Goal: Task Accomplishment & Management: Manage account settings

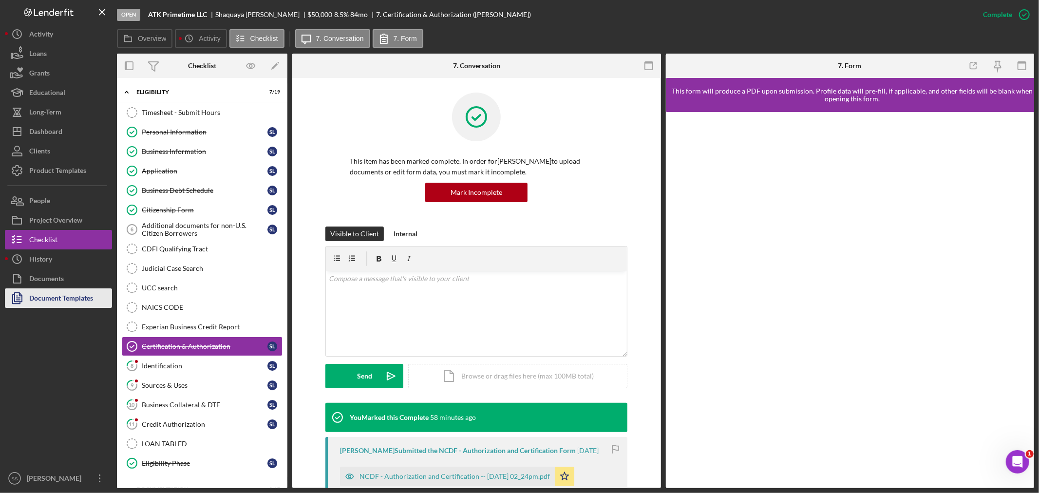
scroll to position [40, 0]
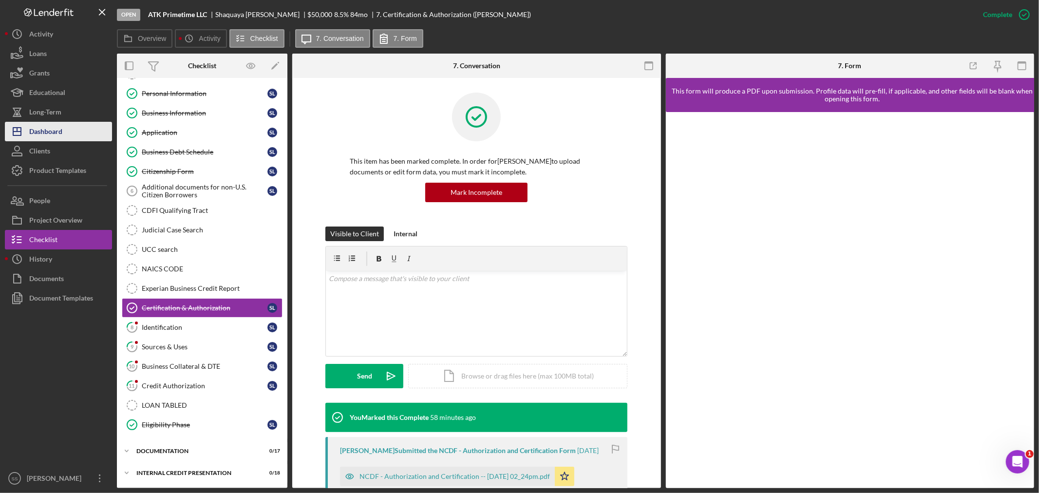
click at [40, 130] on div "Dashboard" at bounding box center [45, 133] width 33 height 22
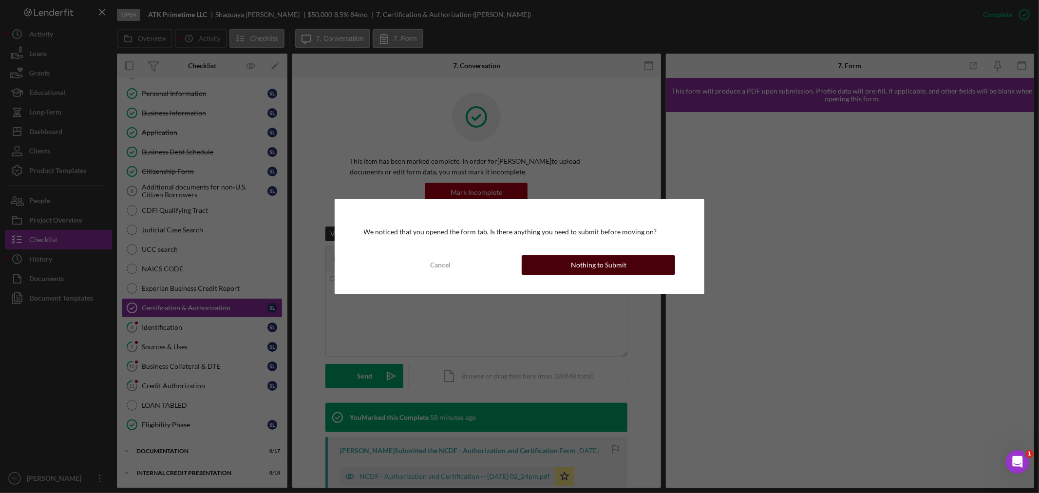
click at [622, 268] on div "Nothing to Submit" at bounding box center [599, 264] width 56 height 19
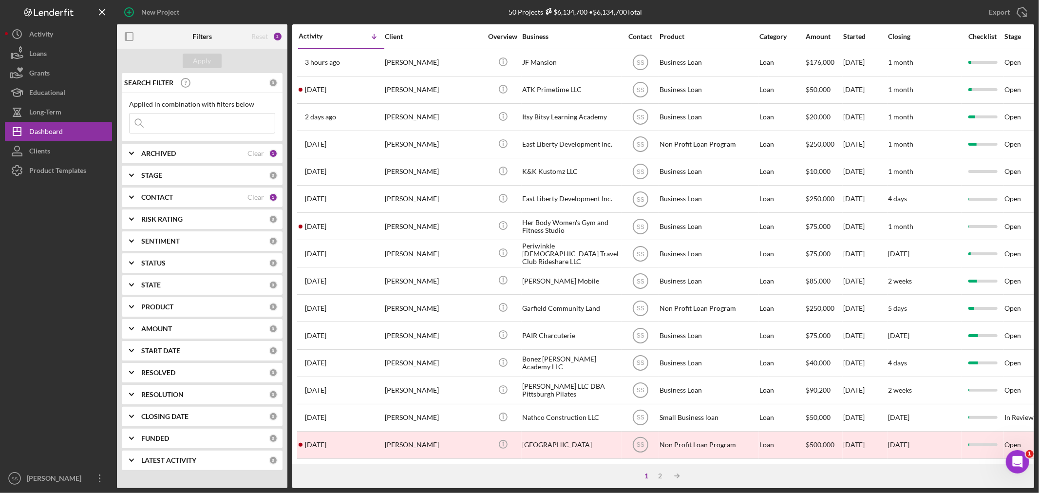
click at [167, 123] on input at bounding box center [202, 122] width 145 height 19
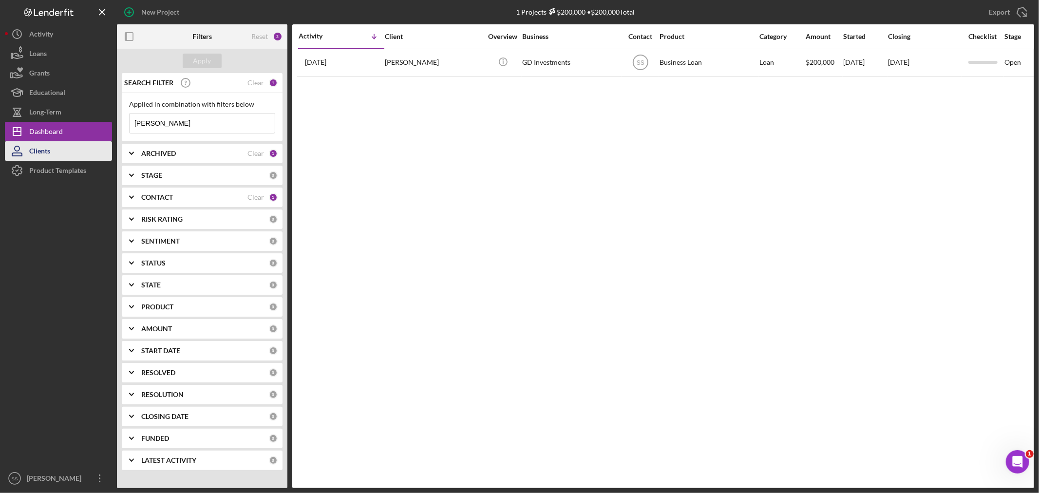
type input "[PERSON_NAME]"
click at [69, 155] on button "Clients" at bounding box center [58, 150] width 107 height 19
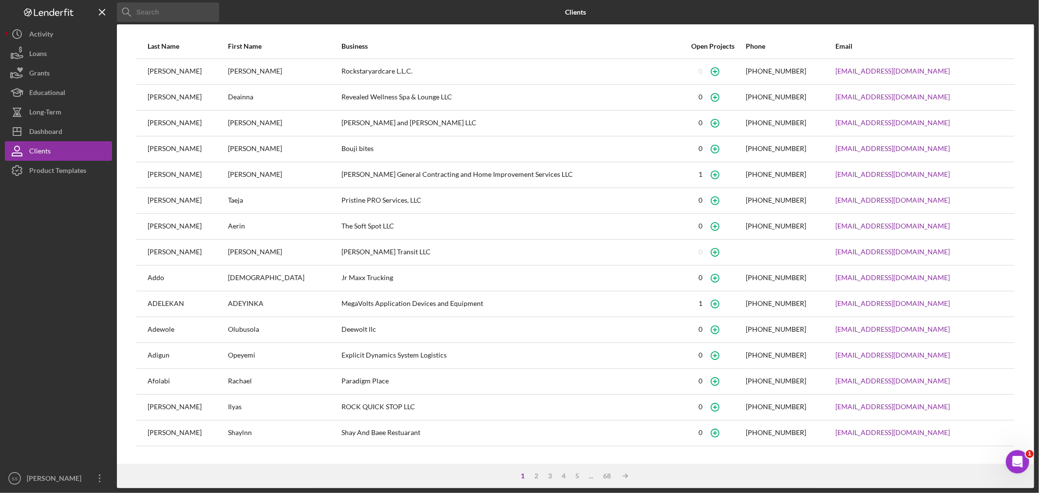
click at [164, 10] on input at bounding box center [168, 11] width 102 height 19
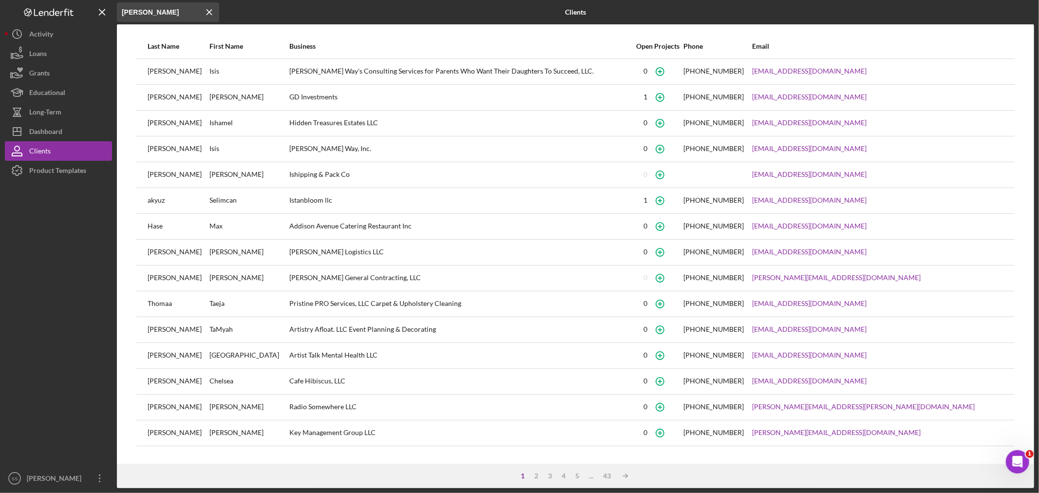
type input "[PERSON_NAME]"
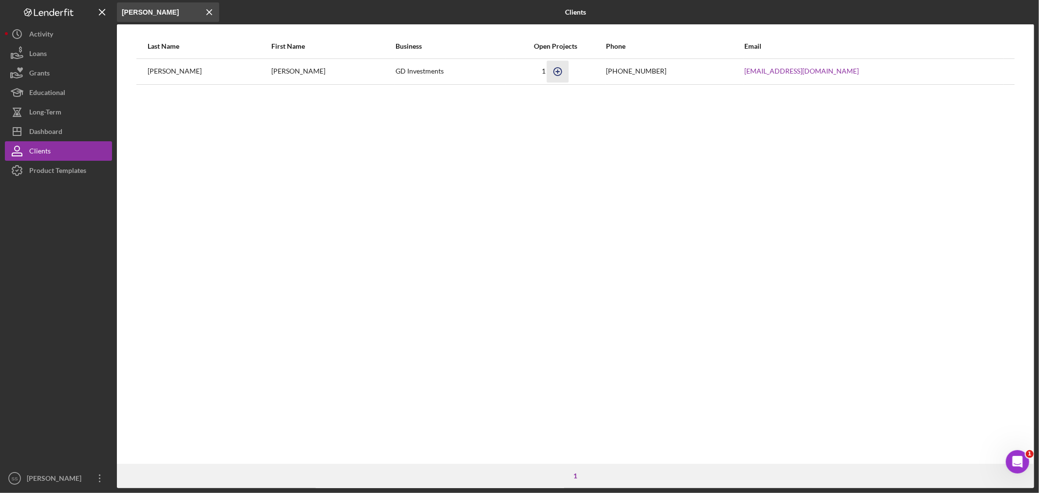
click at [555, 72] on icon "button" at bounding box center [557, 71] width 4 height 4
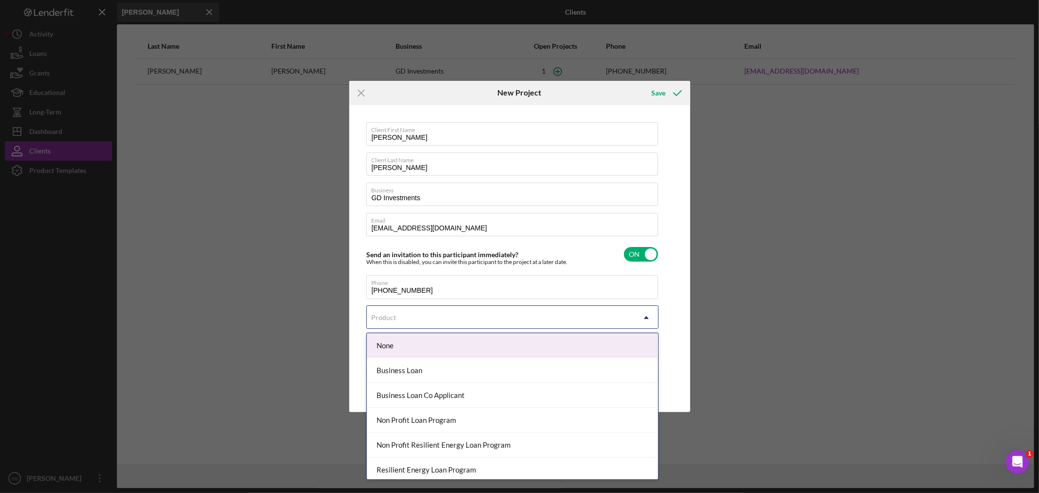
click at [462, 313] on div "Product" at bounding box center [501, 317] width 268 height 22
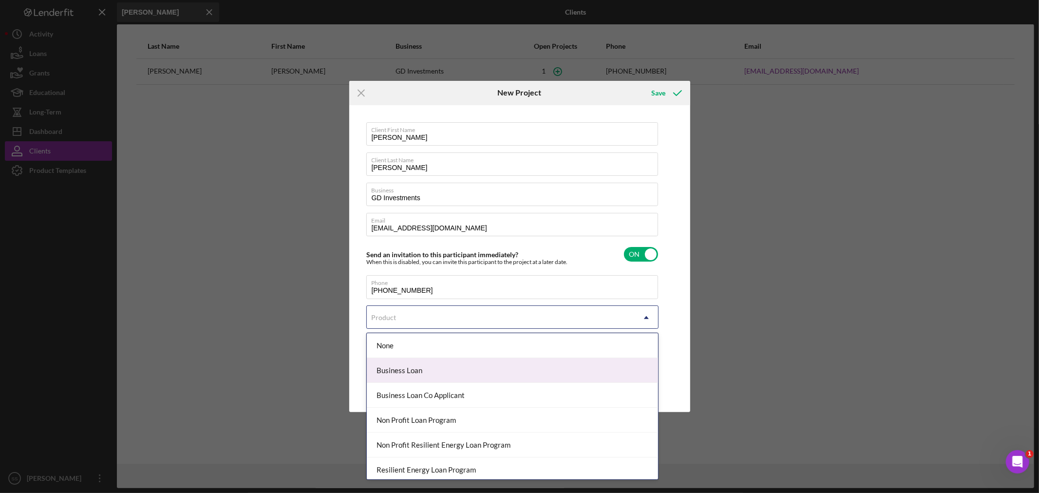
click at [434, 371] on div "Business Loan" at bounding box center [512, 370] width 291 height 25
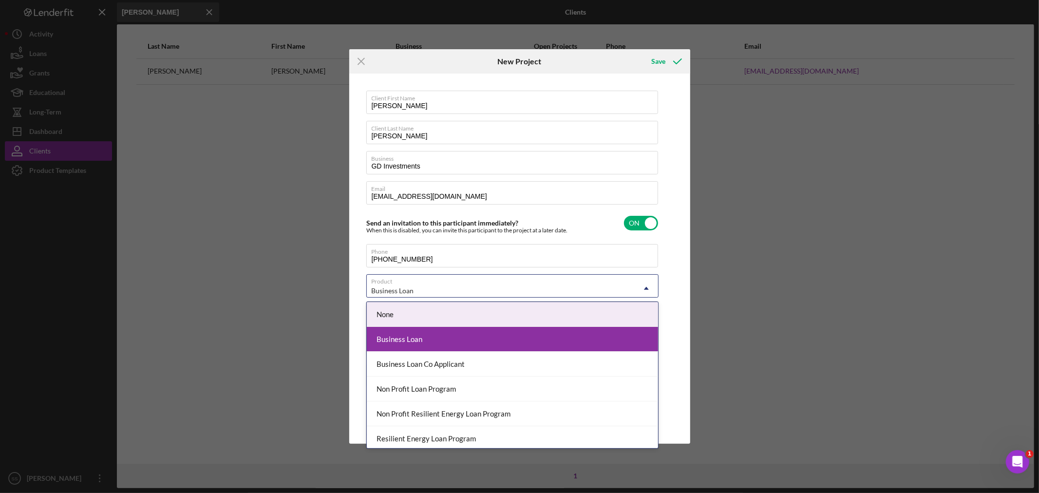
click at [619, 289] on div "Business Loan" at bounding box center [501, 290] width 268 height 22
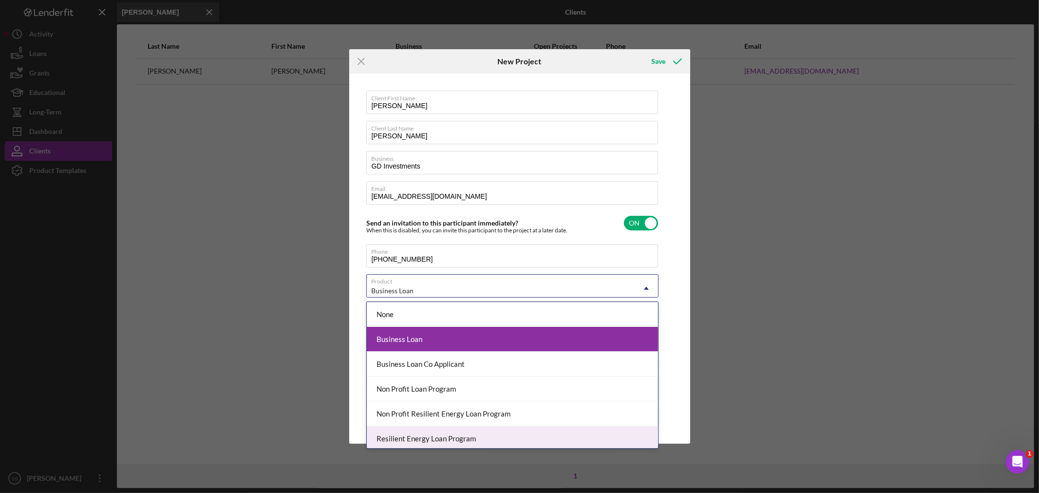
scroll to position [53, 0]
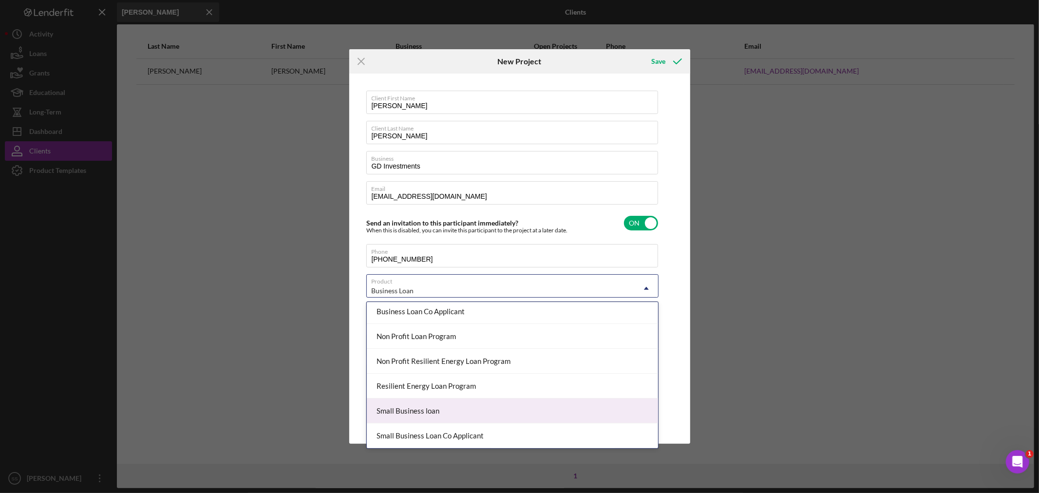
click at [476, 417] on div "Small Business loan" at bounding box center [512, 410] width 291 height 25
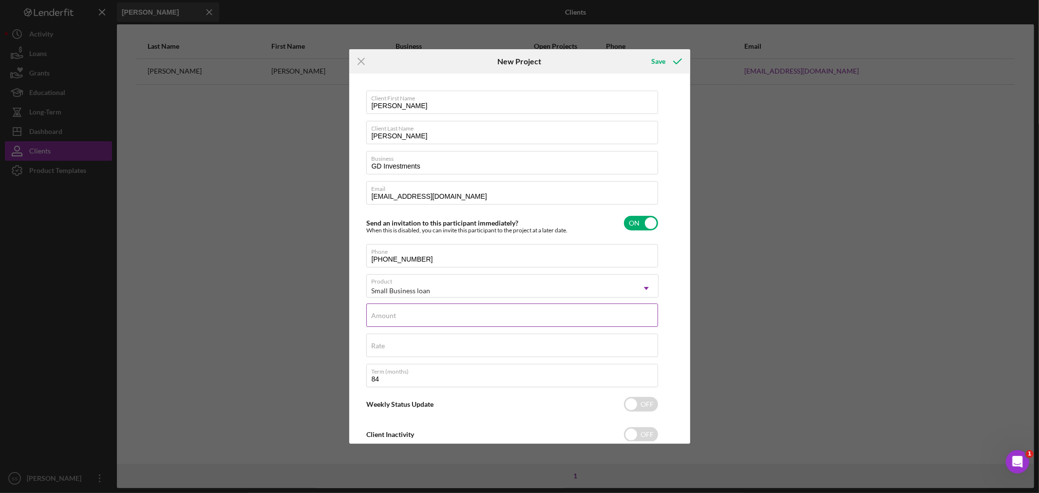
click at [384, 318] on label "Amount" at bounding box center [384, 316] width 25 height 8
click at [384, 318] on input "Amount" at bounding box center [512, 314] width 292 height 23
type input "$30,000"
click at [375, 349] on label "Rate" at bounding box center [379, 346] width 14 height 8
click at [375, 349] on input "Rate" at bounding box center [512, 345] width 292 height 23
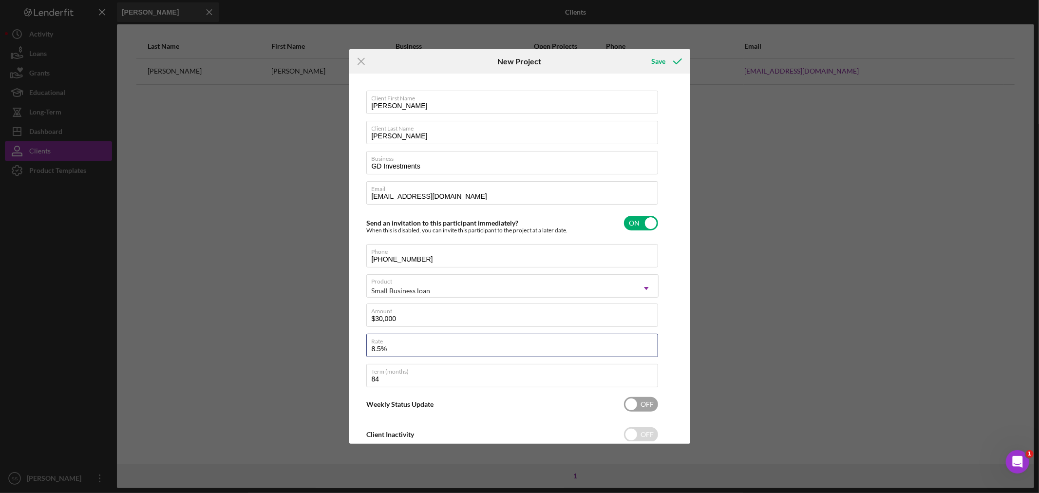
scroll to position [28, 0]
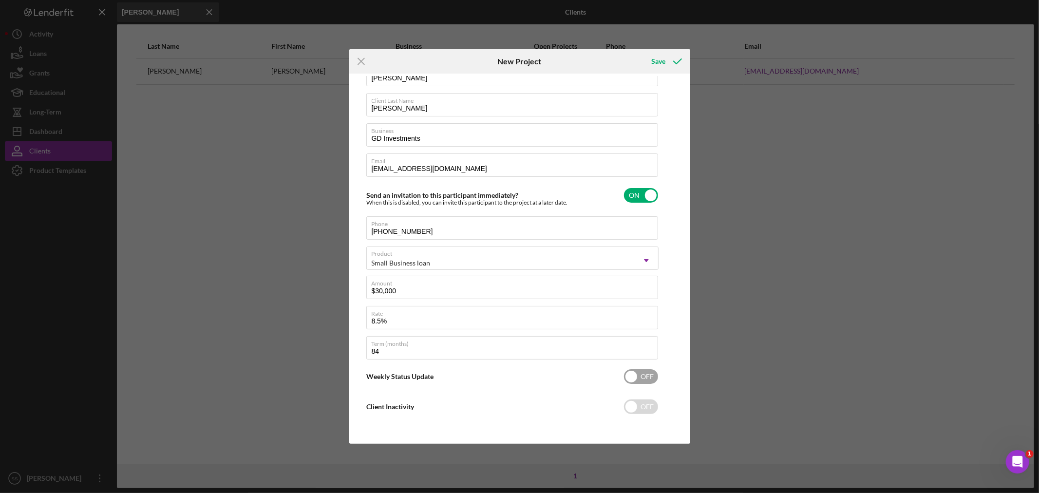
type input "8.500%"
drag, startPoint x: 648, startPoint y: 377, endPoint x: 659, endPoint y: 416, distance: 40.5
click at [648, 380] on input "checkbox" at bounding box center [641, 376] width 34 height 15
checkbox input "true"
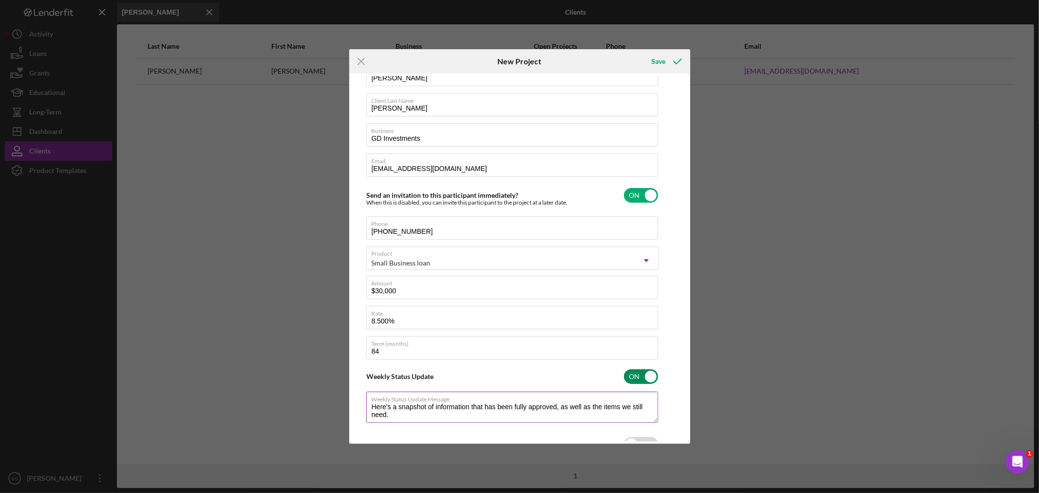
scroll to position [61, 0]
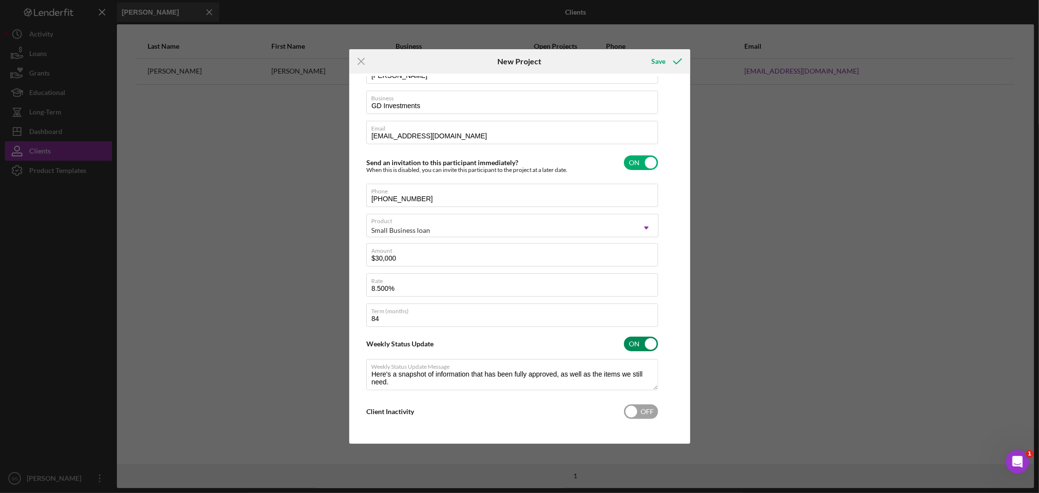
type textarea "Here's a snapshot of information that has been fully approved, as well as the i…"
click at [644, 411] on input "checkbox" at bounding box center [641, 411] width 34 height 15
checkbox input "true"
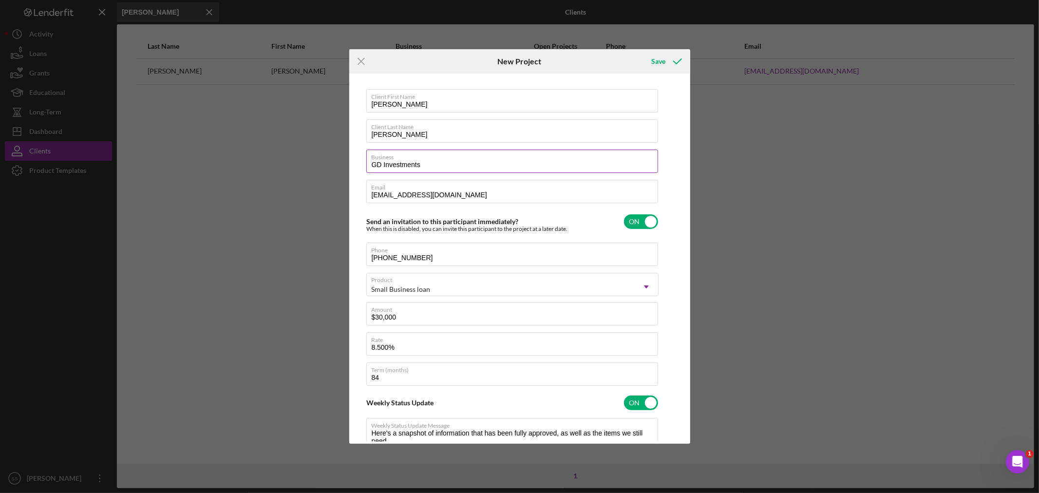
scroll to position [0, 0]
click at [674, 59] on icon "submit" at bounding box center [677, 61] width 24 height 24
type textarea "Here's a snapshot of information that has been fully approved, as well as the i…"
checkbox input "false"
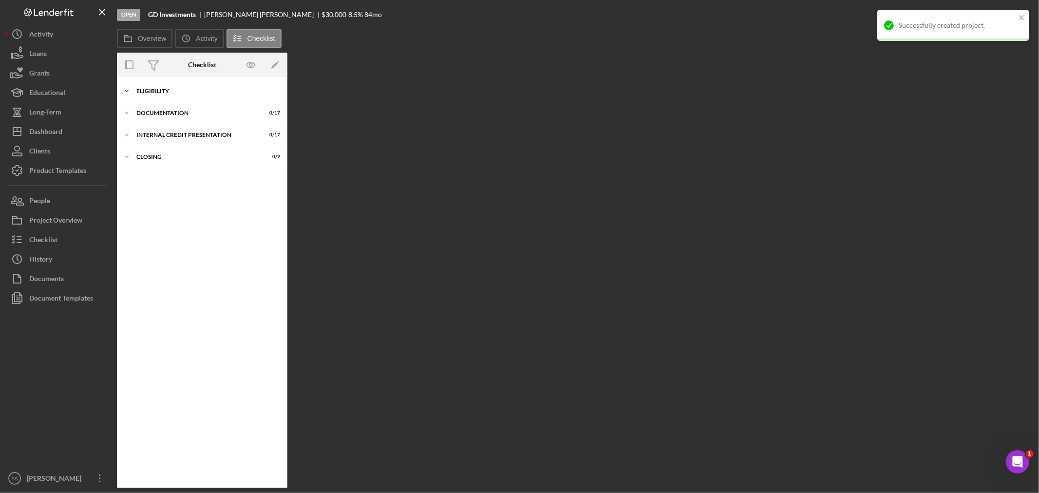
click at [211, 89] on div "Eligibility" at bounding box center [205, 91] width 139 height 6
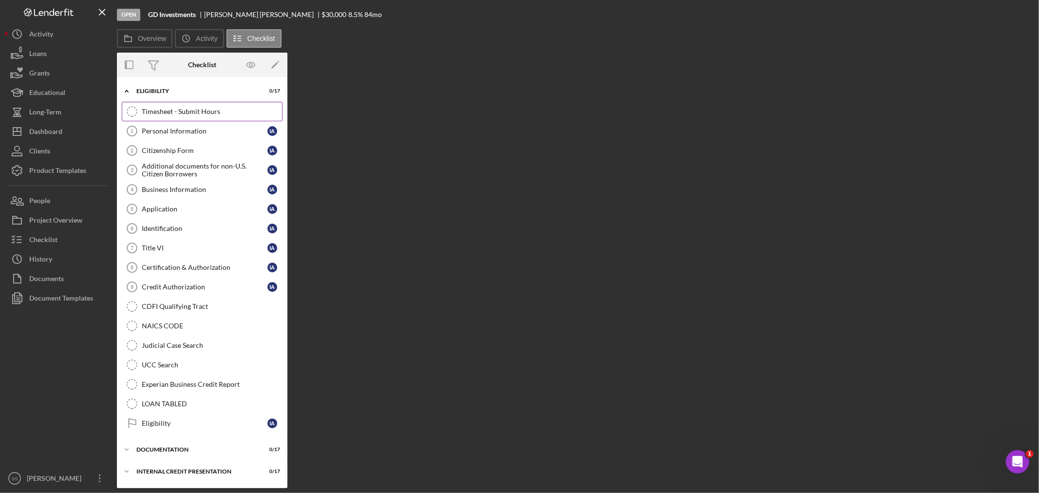
drag, startPoint x: 163, startPoint y: 108, endPoint x: 169, endPoint y: 112, distance: 7.3
click at [163, 108] on div "Timesheet - Submit Hours" at bounding box center [212, 112] width 140 height 8
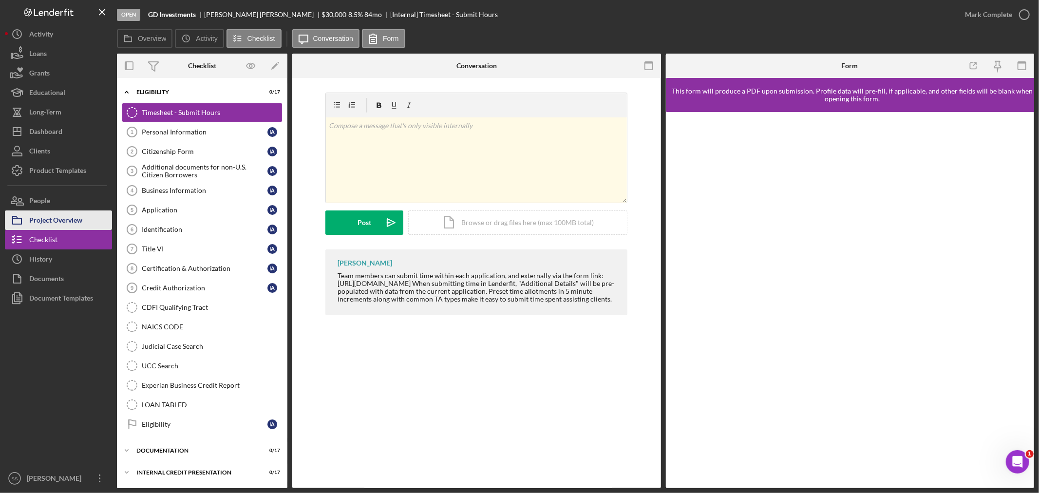
click at [77, 221] on div "Project Overview" at bounding box center [55, 221] width 53 height 22
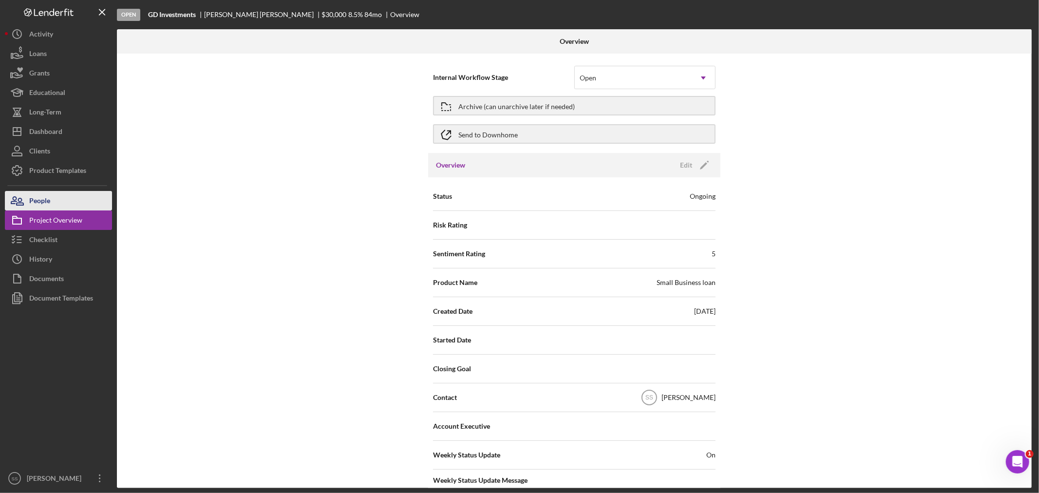
click at [40, 202] on div "People" at bounding box center [39, 202] width 21 height 22
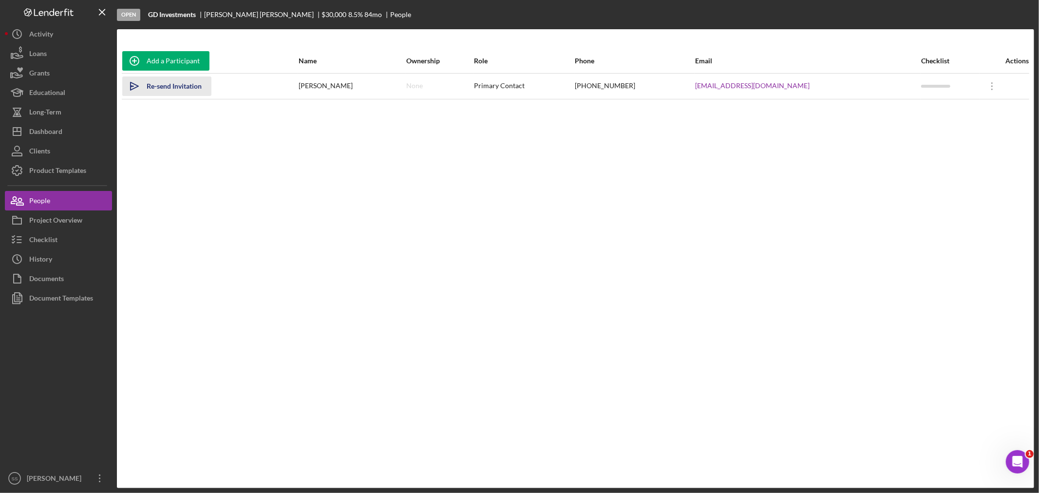
click at [164, 90] on div "Re-send Invitation" at bounding box center [174, 85] width 55 height 19
click at [986, 81] on icon "Icon/Overflow" at bounding box center [992, 86] width 24 height 24
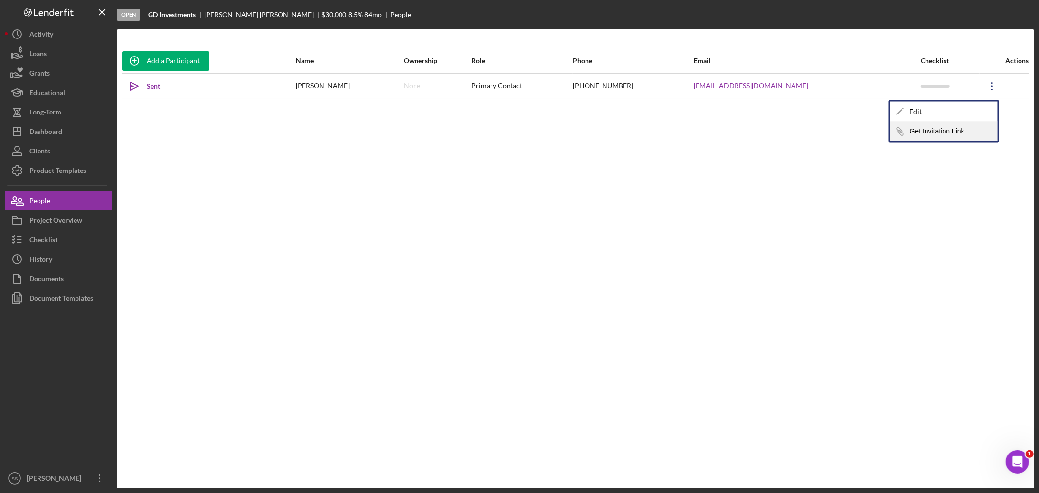
click at [941, 132] on button "Icon/Link Get Invitation Link" at bounding box center [943, 131] width 107 height 19
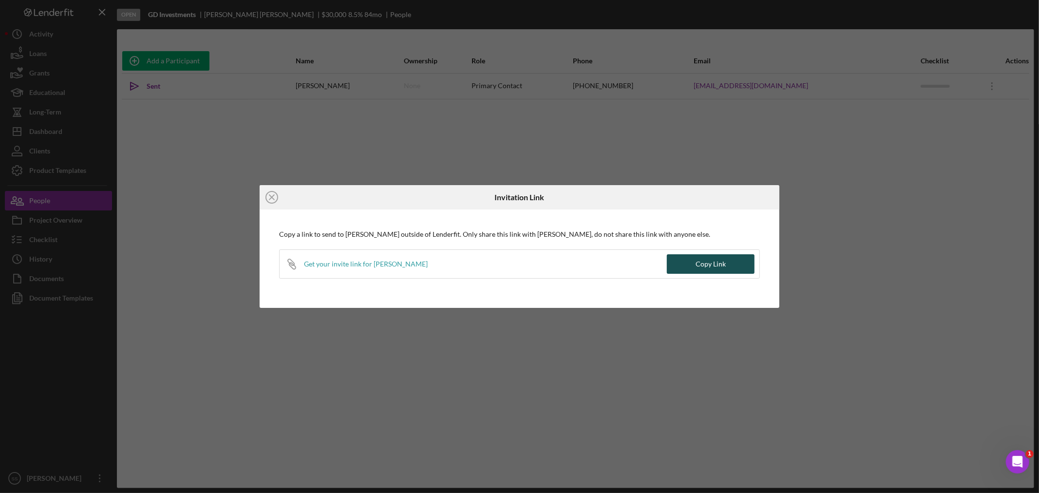
click at [709, 260] on div "Copy Link" at bounding box center [710, 263] width 30 height 19
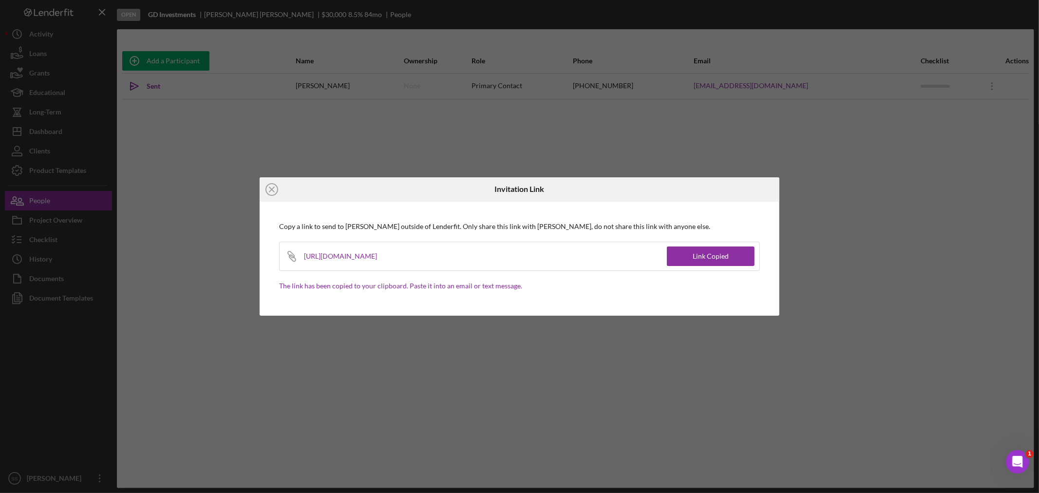
click at [200, 125] on div "Icon/Close Invitation Link Copy a link to send to [PERSON_NAME] outside of Lend…" at bounding box center [519, 246] width 1039 height 493
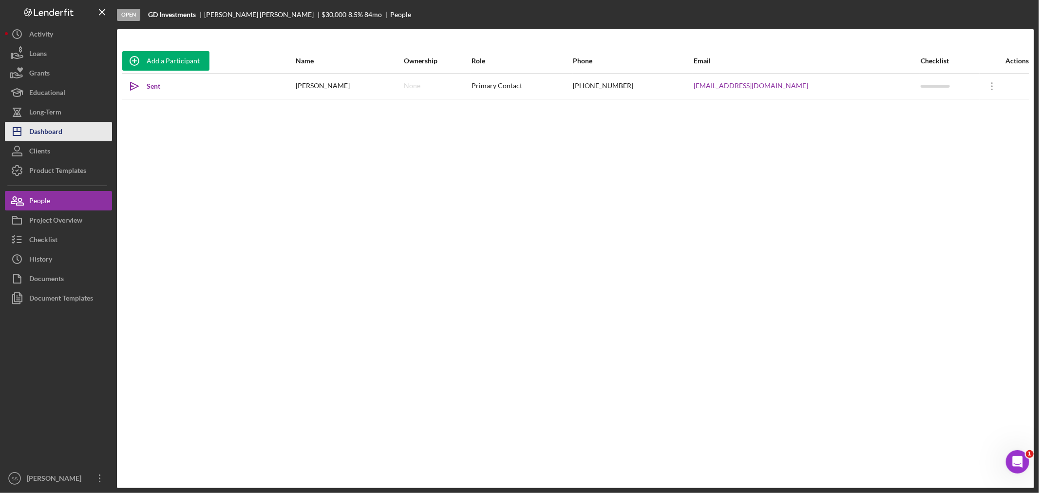
click at [47, 131] on div "Dashboard" at bounding box center [45, 133] width 33 height 22
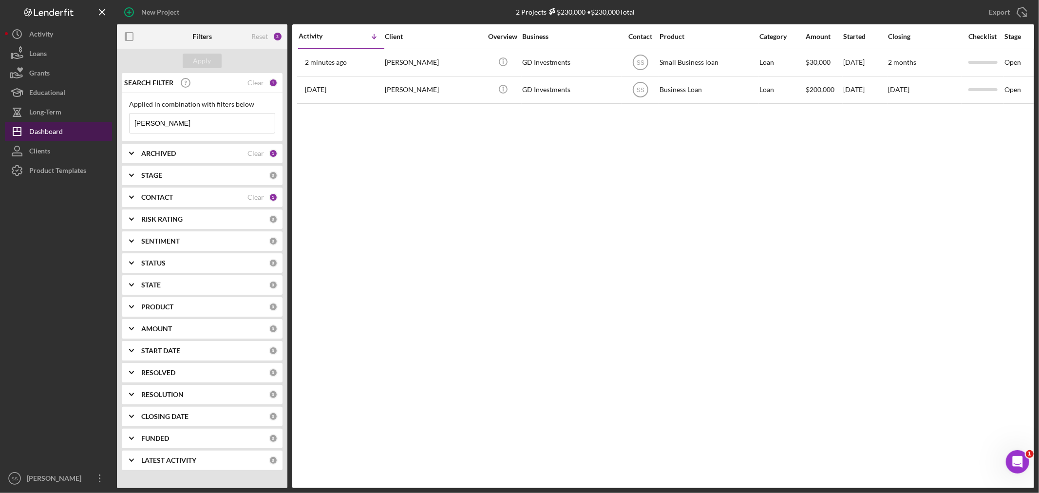
drag, startPoint x: 184, startPoint y: 125, endPoint x: 99, endPoint y: 125, distance: 84.7
click at [99, 125] on div "New Project 2 Projects $230,000 • $230,000 Total [PERSON_NAME] Export Icon/Expo…" at bounding box center [519, 244] width 1029 height 488
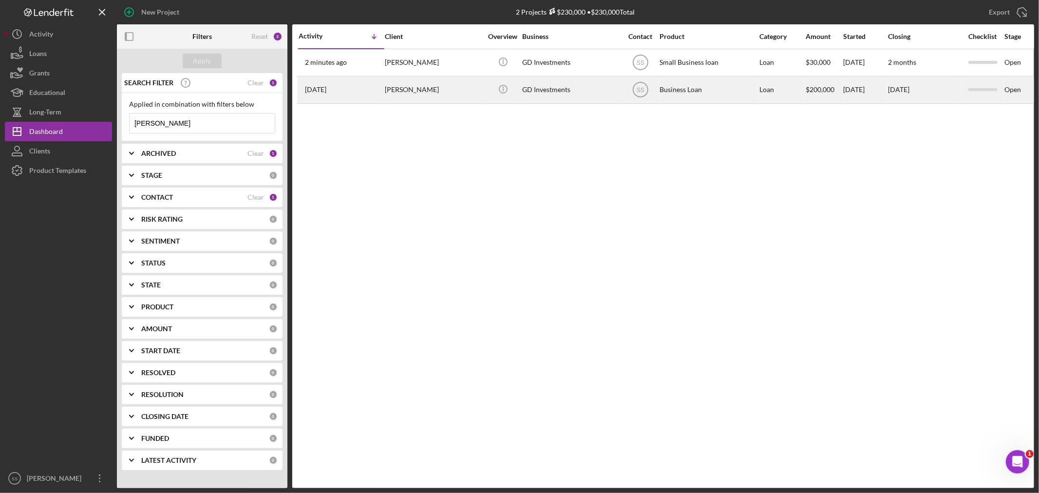
click at [406, 95] on div "[PERSON_NAME]" at bounding box center [433, 90] width 97 height 26
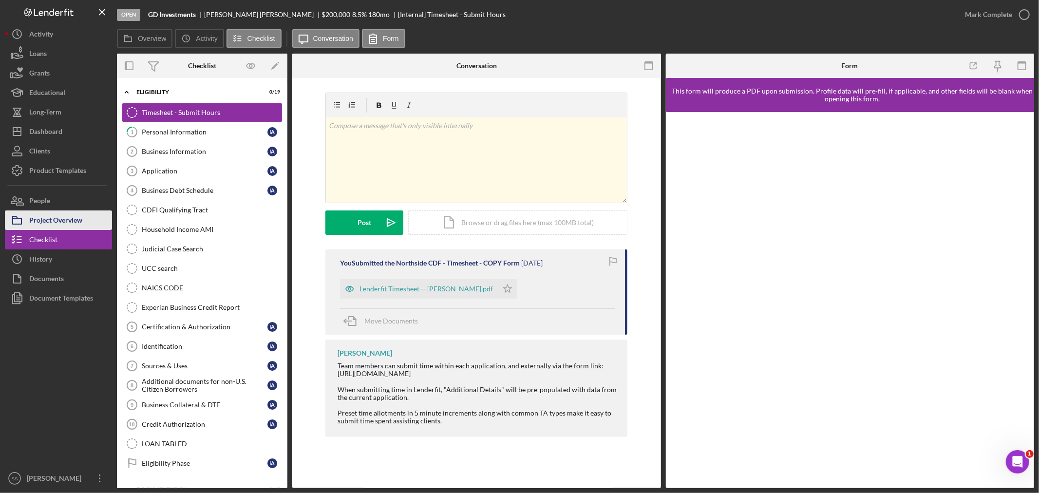
click at [79, 218] on div "Project Overview" at bounding box center [55, 221] width 53 height 22
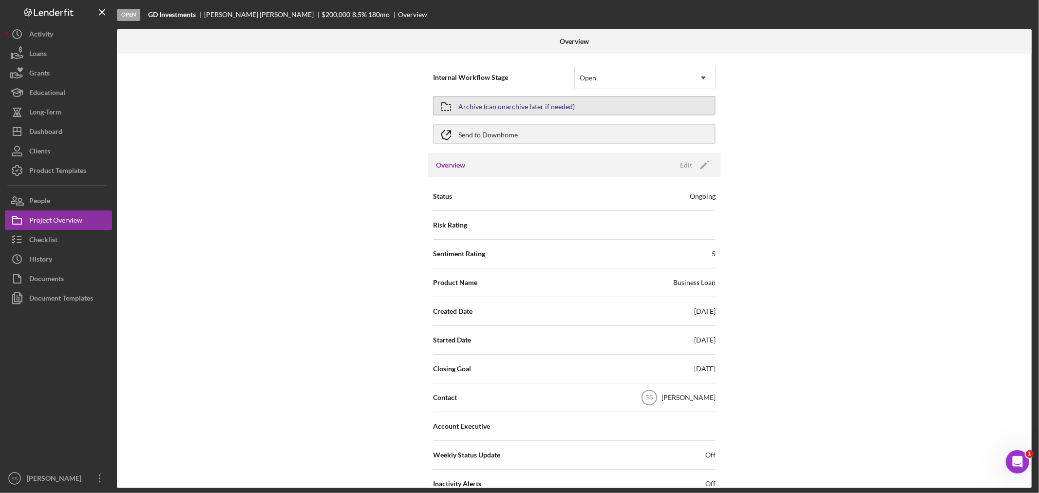
click at [509, 114] on div "Archive (can unarchive later if needed)" at bounding box center [516, 106] width 116 height 18
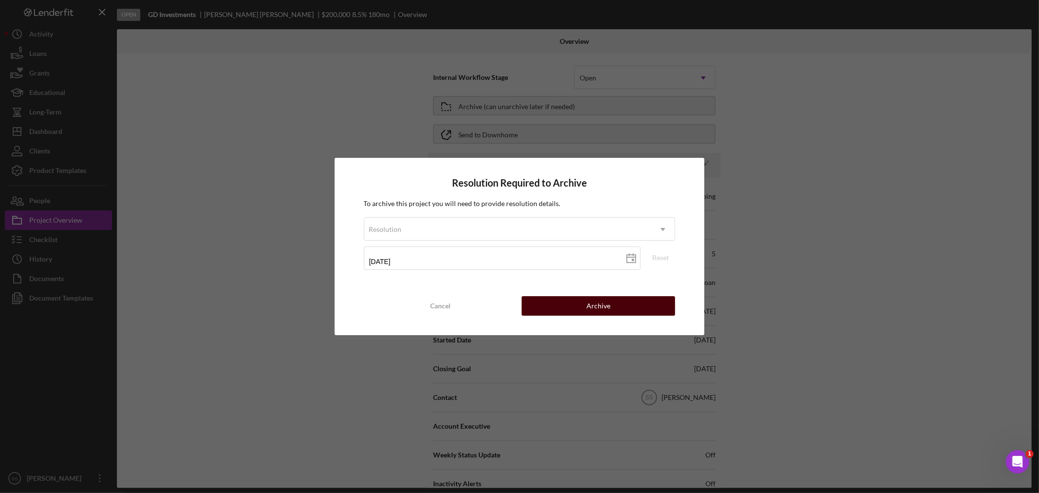
click at [567, 304] on button "Archive" at bounding box center [597, 305] width 153 height 19
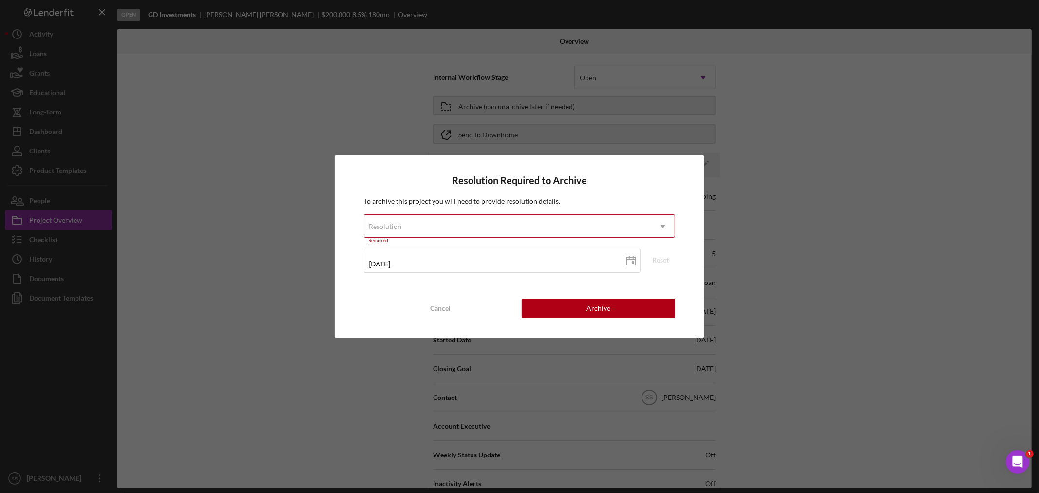
click at [539, 222] on div "Resolution" at bounding box center [507, 226] width 287 height 22
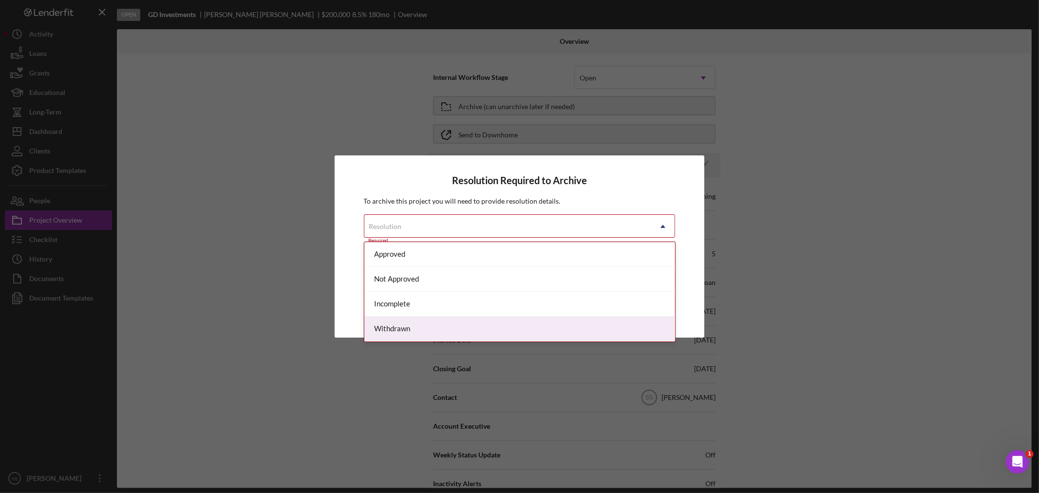
click at [456, 331] on div "Withdrawn" at bounding box center [519, 328] width 311 height 25
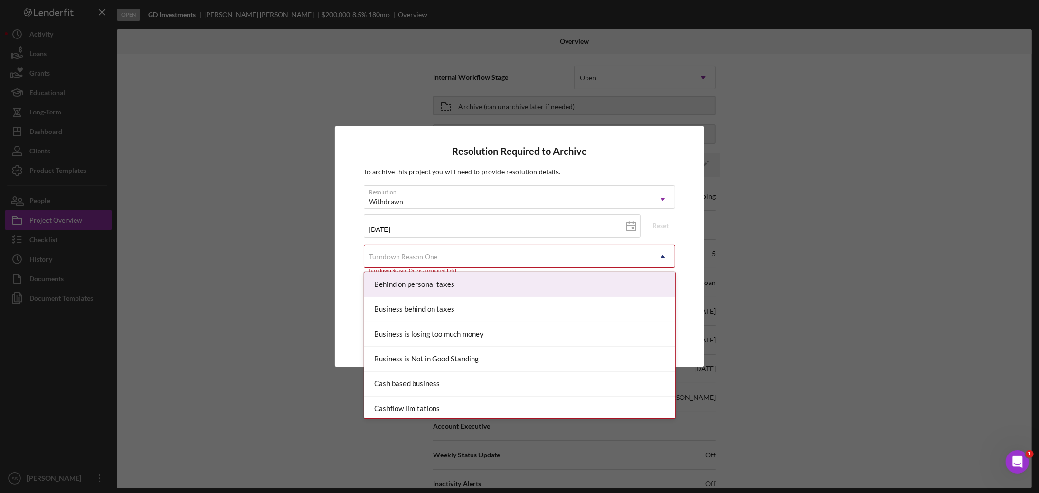
click at [448, 253] on div "Turndown Reason One" at bounding box center [507, 256] width 287 height 22
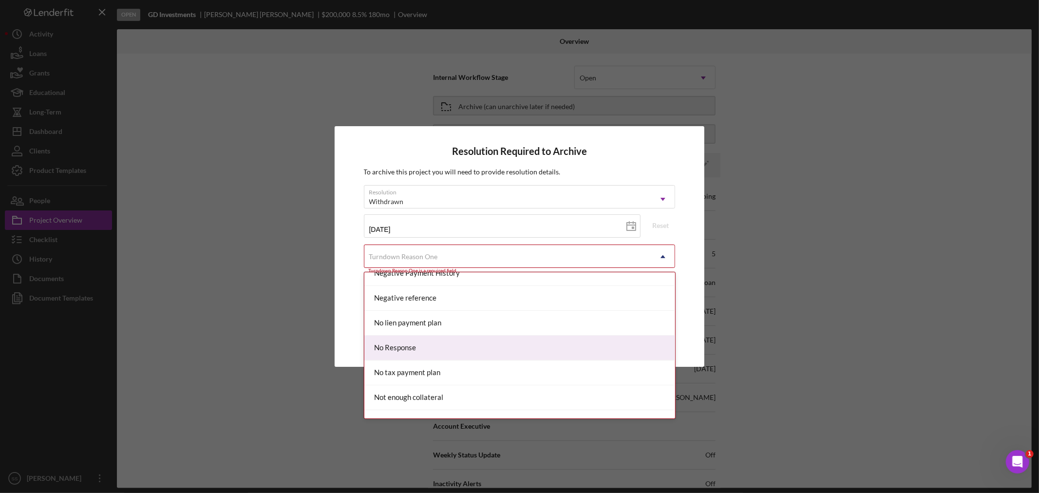
scroll to position [649, 0]
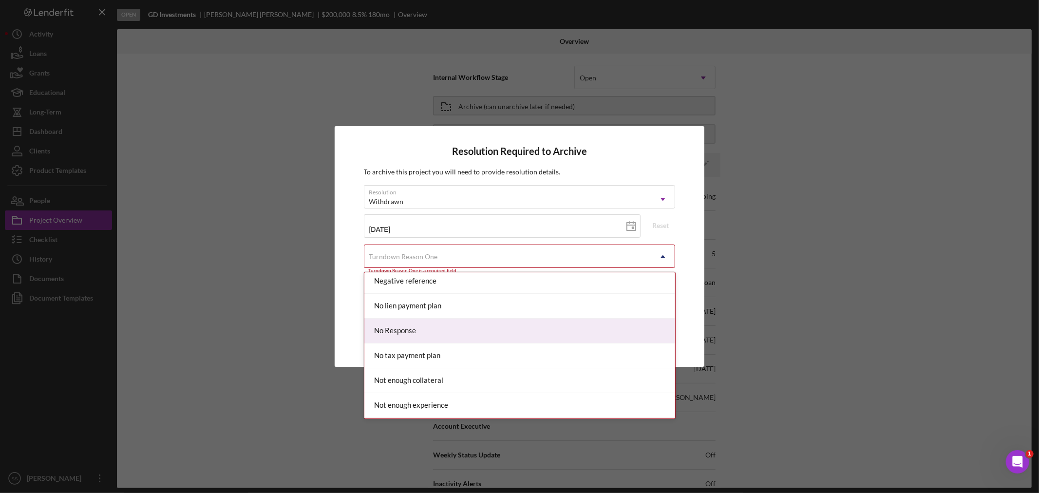
click at [465, 332] on div "No Response" at bounding box center [519, 330] width 311 height 25
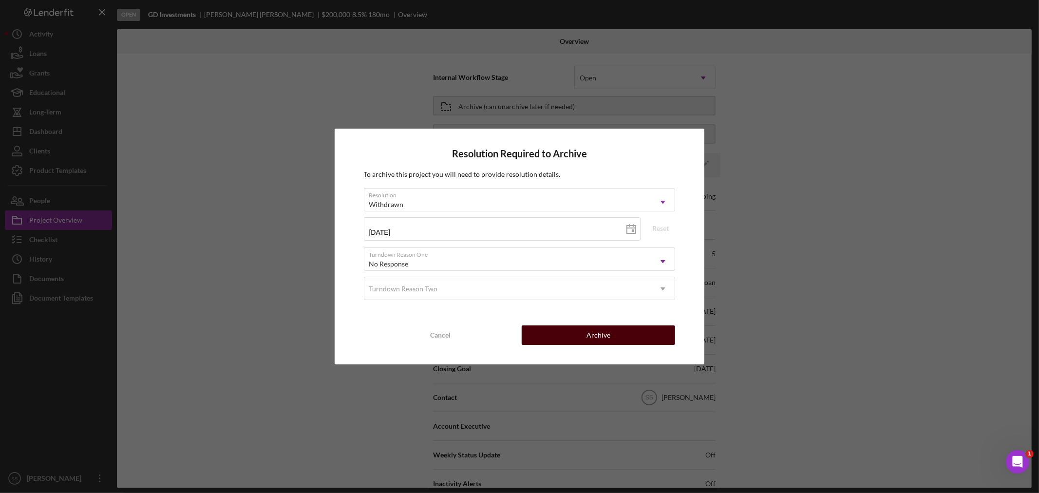
click at [575, 332] on button "Archive" at bounding box center [597, 334] width 153 height 19
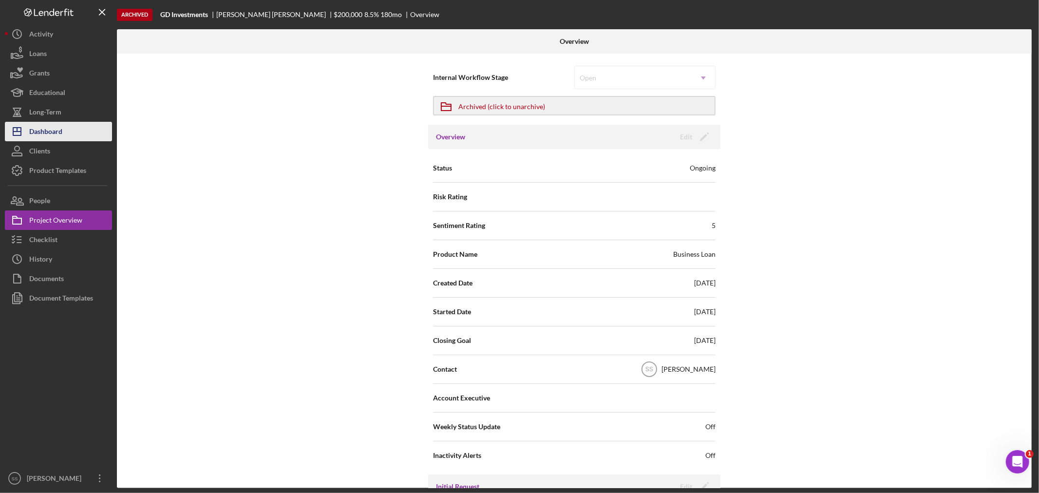
click at [65, 133] on button "Icon/Dashboard Dashboard" at bounding box center [58, 131] width 107 height 19
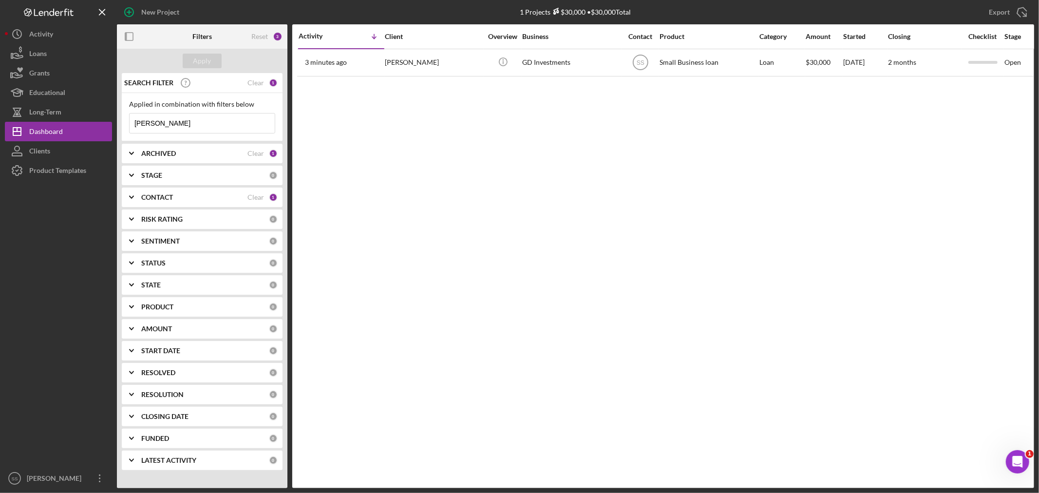
drag, startPoint x: 187, startPoint y: 127, endPoint x: 112, endPoint y: 127, distance: 75.0
click at [112, 127] on div "New Project 1 Projects $30,000 • $30,000 Total [PERSON_NAME] Export Icon/Export…" at bounding box center [519, 244] width 1029 height 488
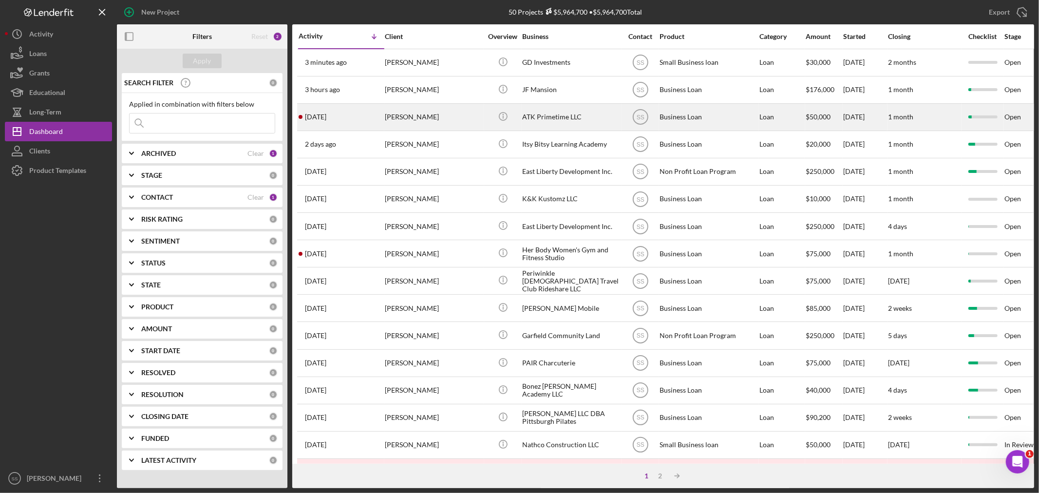
click at [372, 122] on div "[DATE] [PERSON_NAME]" at bounding box center [340, 117] width 85 height 26
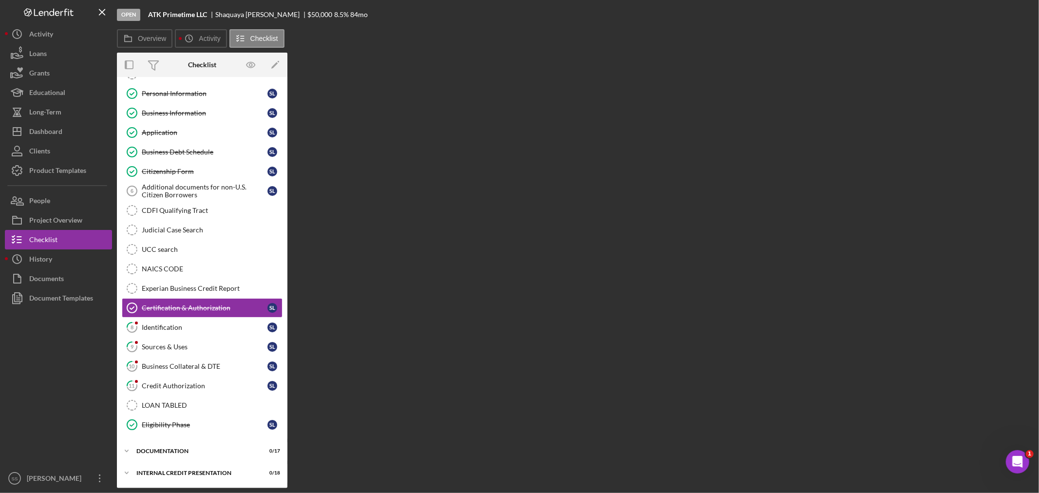
scroll to position [39, 0]
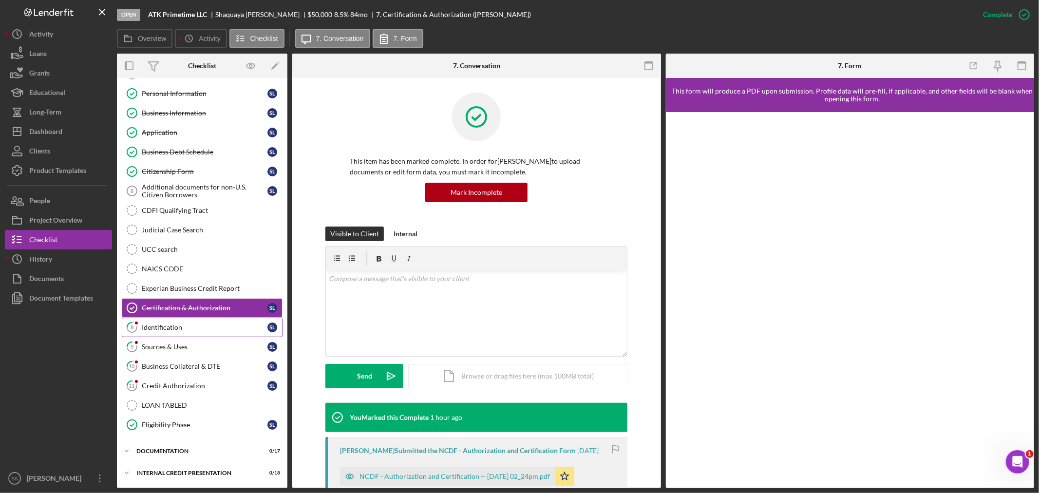
click at [190, 330] on div "Identification" at bounding box center [205, 327] width 126 height 8
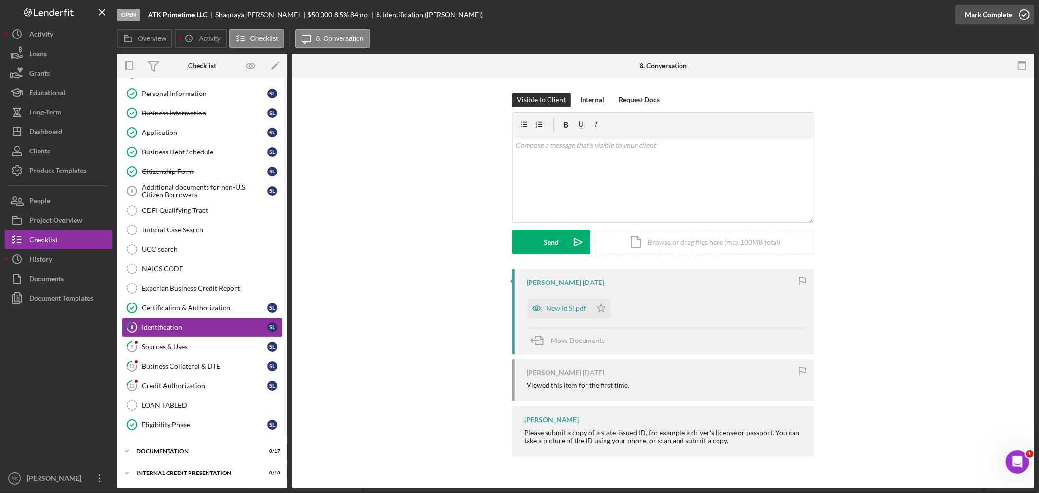
click at [1025, 16] on icon "button" at bounding box center [1024, 14] width 24 height 24
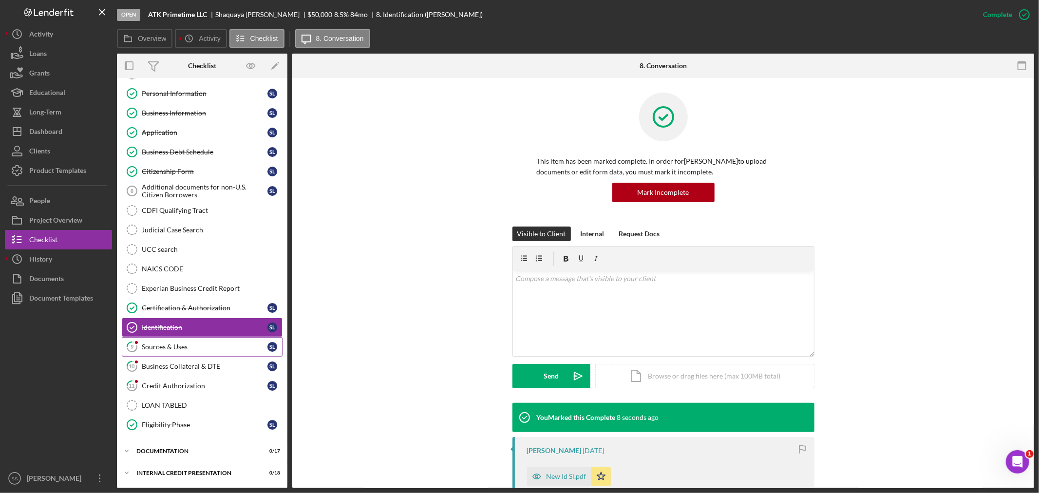
click at [211, 352] on link "9 Sources & Uses S L" at bounding box center [202, 346] width 161 height 19
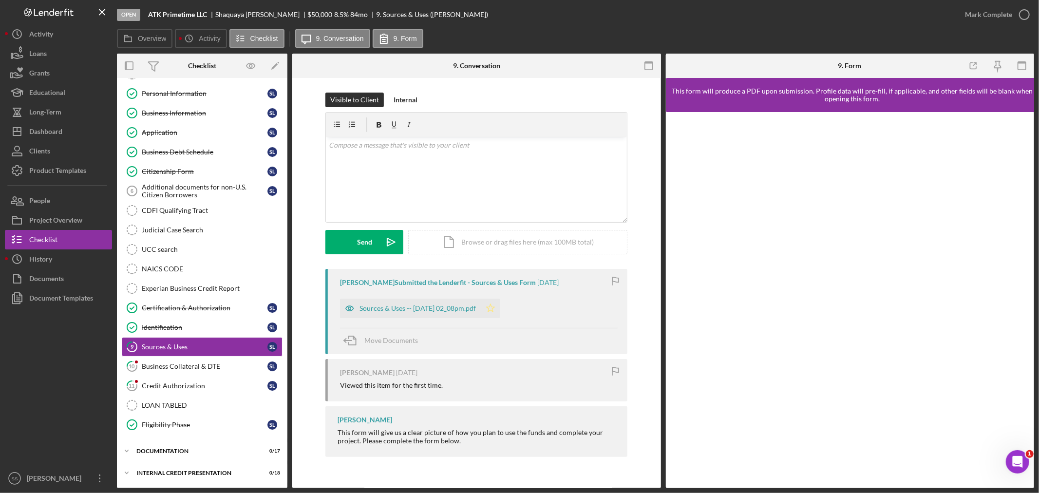
click at [500, 308] on icon "Icon/Star" at bounding box center [490, 307] width 19 height 19
click at [1028, 18] on icon "button" at bounding box center [1024, 14] width 24 height 24
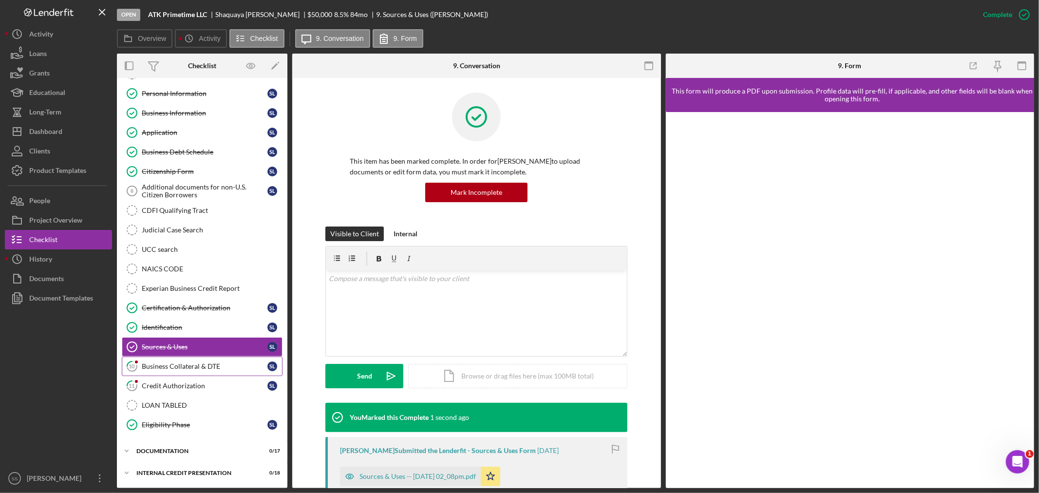
click at [184, 366] on div "Business Collateral & DTE" at bounding box center [205, 366] width 126 height 8
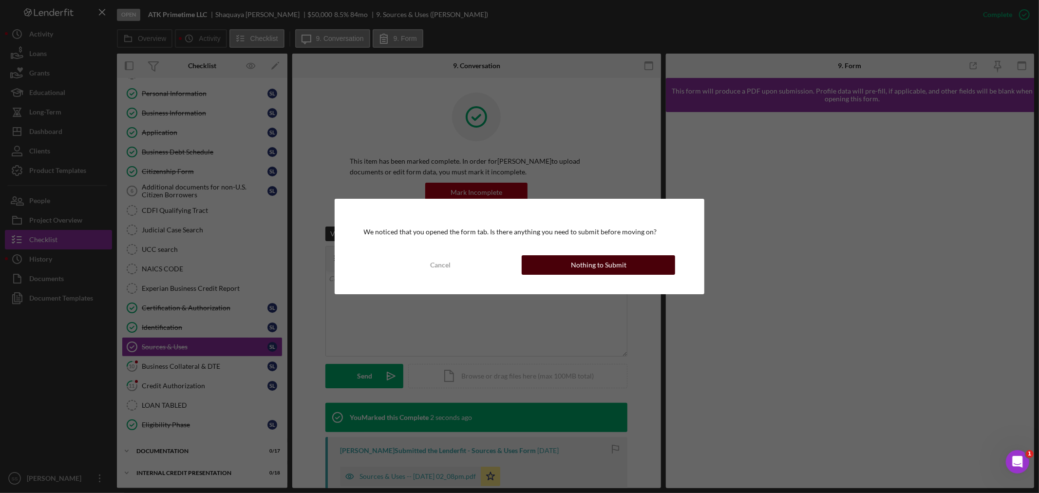
click at [585, 264] on div "Nothing to Submit" at bounding box center [599, 264] width 56 height 19
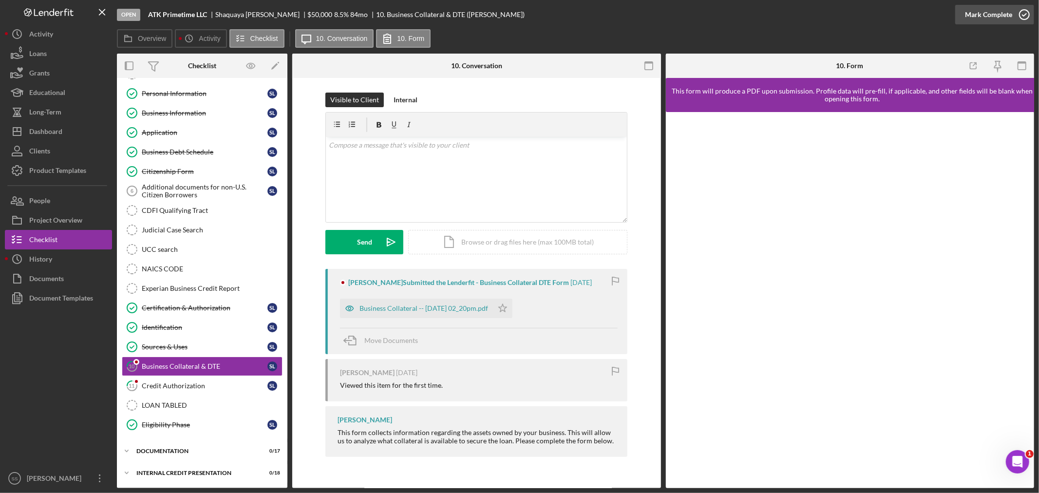
click at [1031, 14] on icon "button" at bounding box center [1024, 14] width 24 height 24
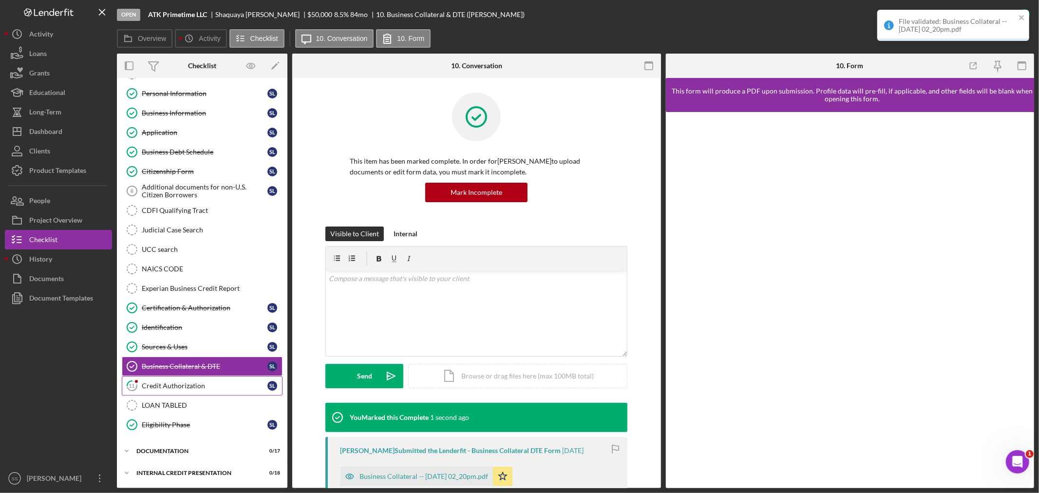
click at [168, 388] on div "Credit Authorization" at bounding box center [205, 386] width 126 height 8
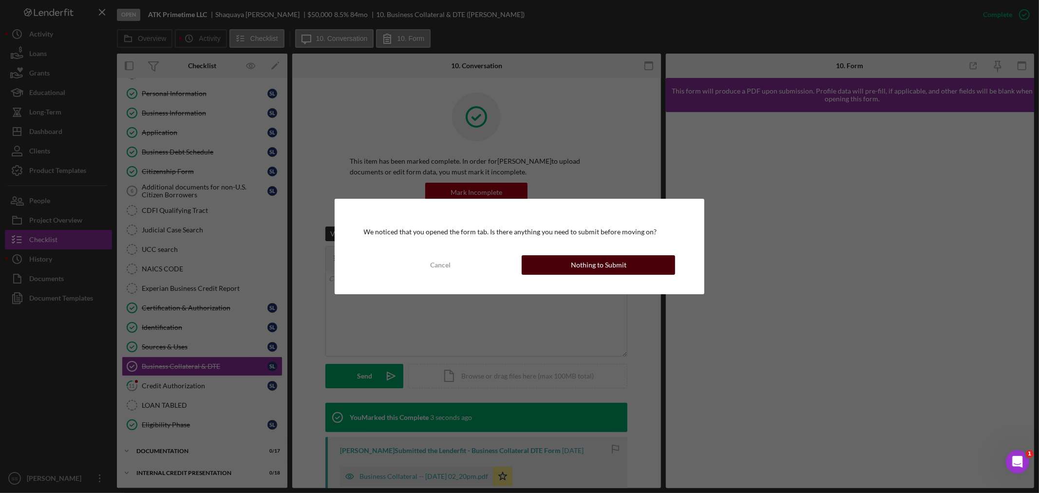
click at [595, 262] on div "Nothing to Submit" at bounding box center [599, 264] width 56 height 19
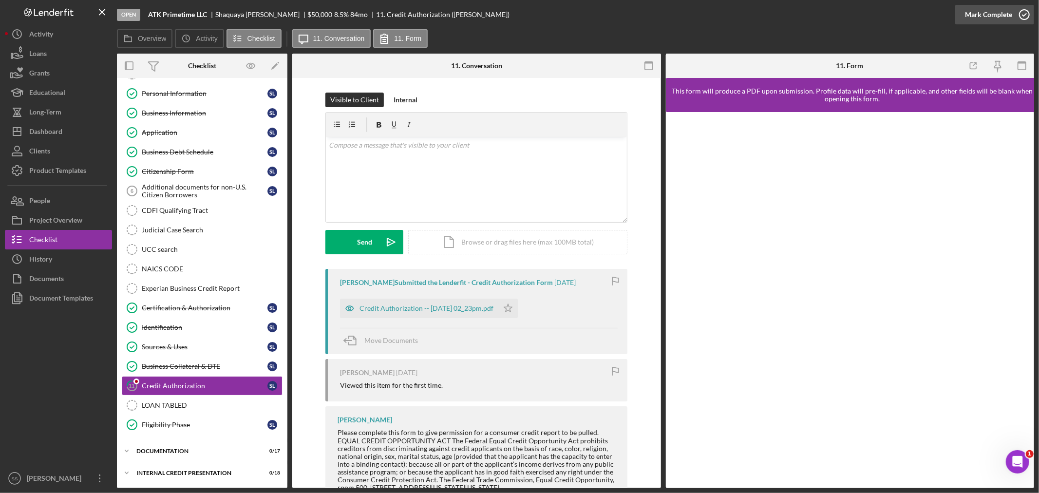
click at [1030, 15] on icon "button" at bounding box center [1024, 14] width 24 height 24
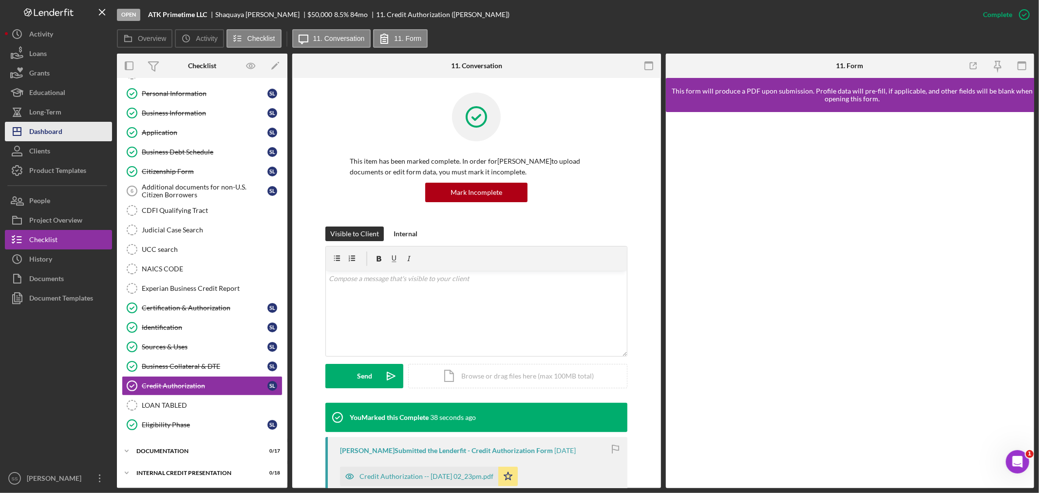
click at [43, 128] on div "Dashboard" at bounding box center [45, 133] width 33 height 22
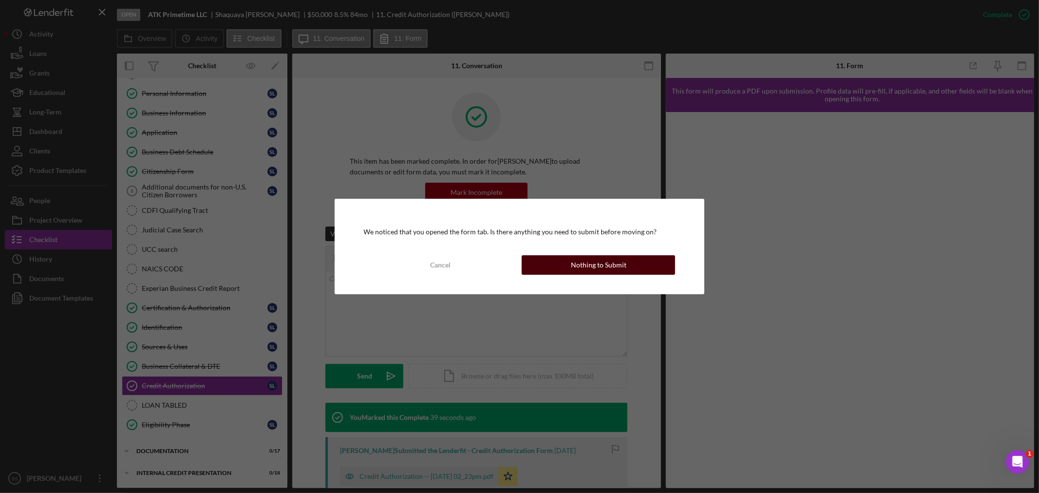
click at [570, 261] on button "Nothing to Submit" at bounding box center [597, 264] width 153 height 19
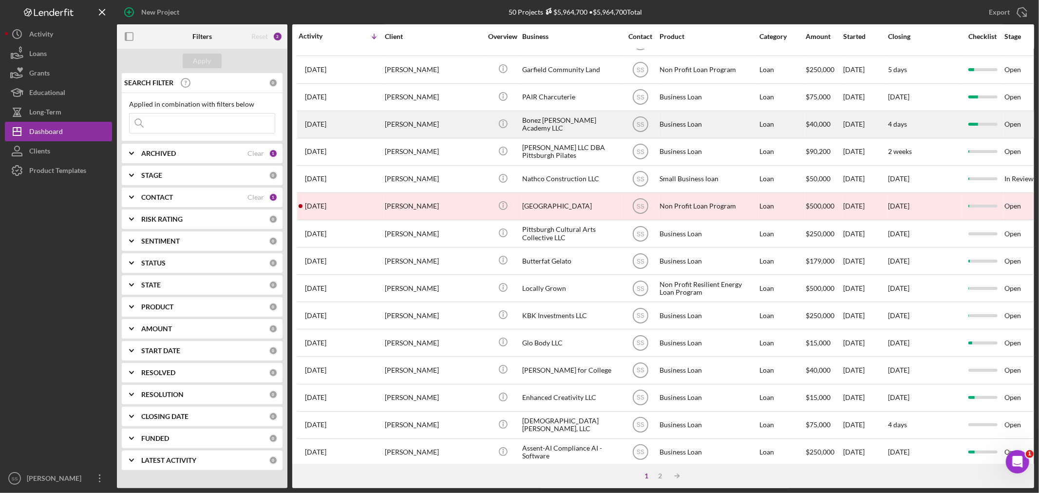
scroll to position [270, 0]
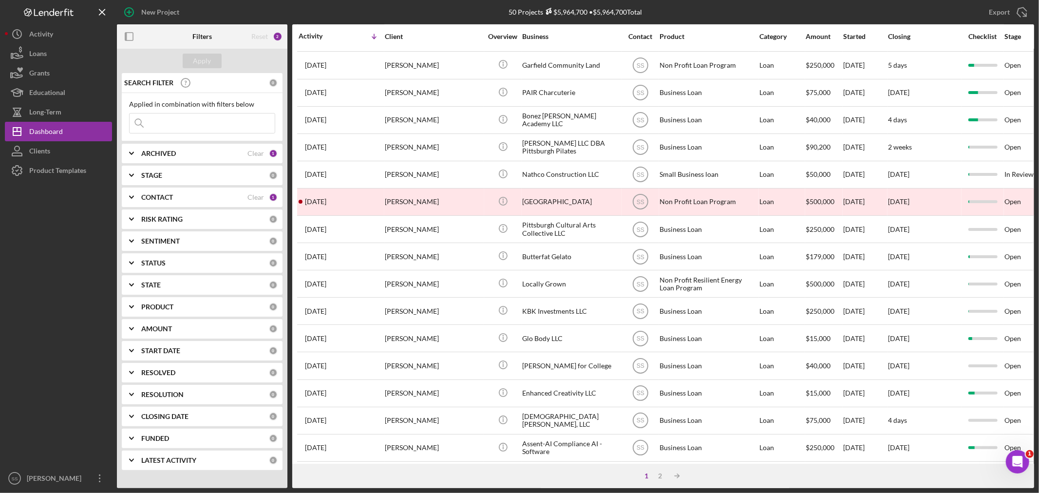
click at [234, 124] on input at bounding box center [202, 122] width 145 height 19
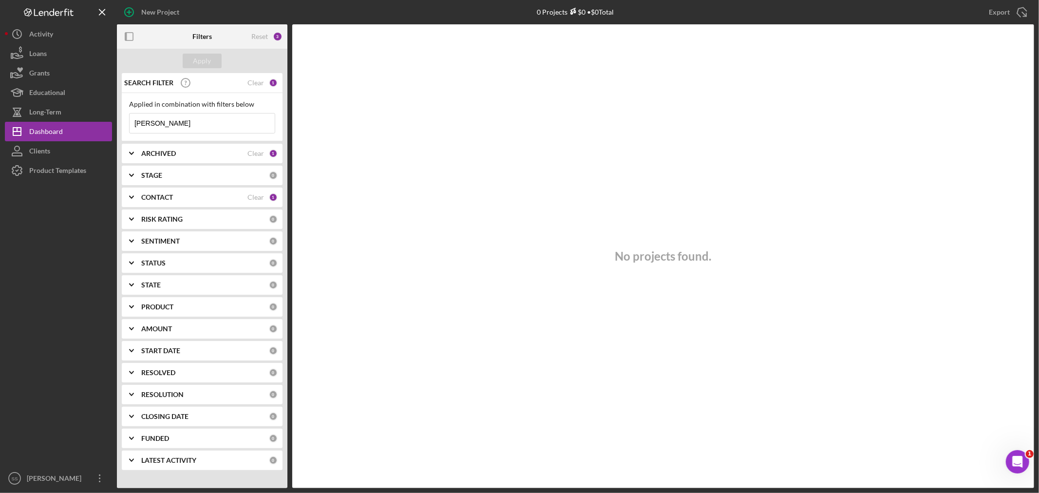
type input "[PERSON_NAME]"
click at [159, 152] on b "ARCHIVED" at bounding box center [158, 153] width 35 height 8
click at [137, 208] on input "Archived" at bounding box center [135, 209] width 10 height 10
checkbox input "true"
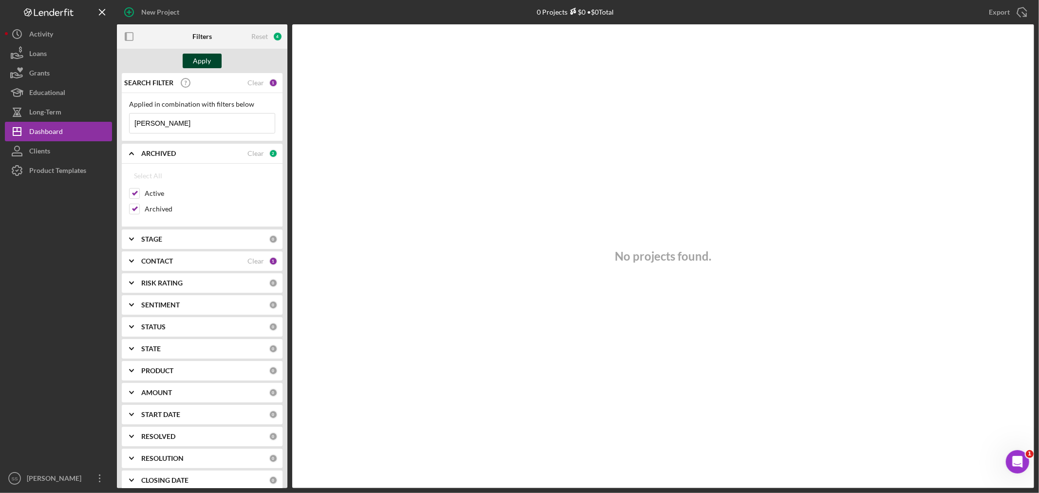
click at [211, 60] on button "Apply" at bounding box center [202, 61] width 39 height 15
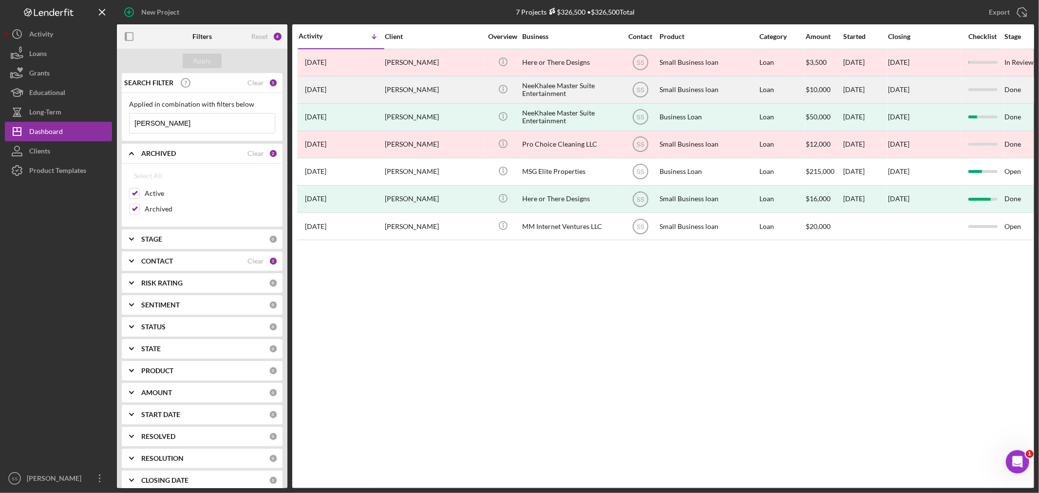
click at [531, 87] on div "NeeKhalee Master Suite Entertainment" at bounding box center [570, 90] width 97 height 26
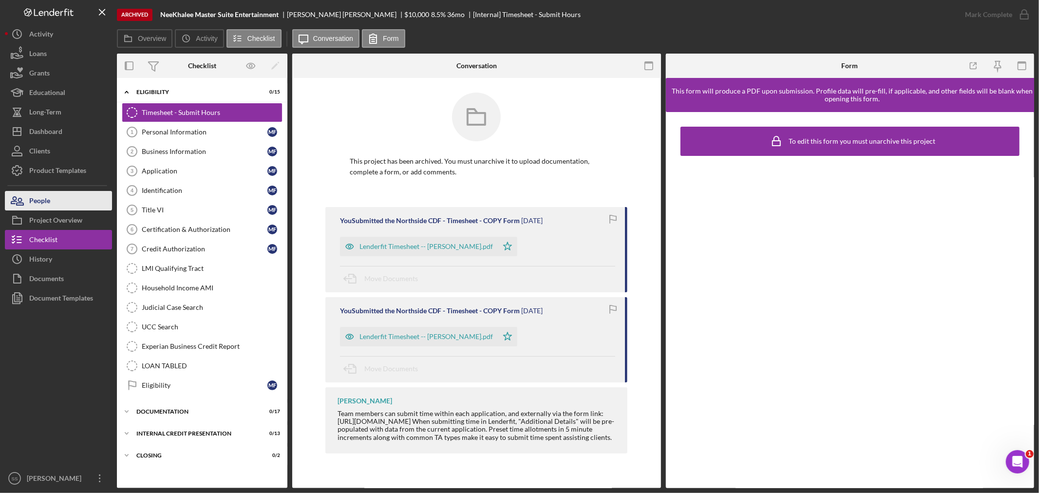
click at [57, 198] on button "People" at bounding box center [58, 200] width 107 height 19
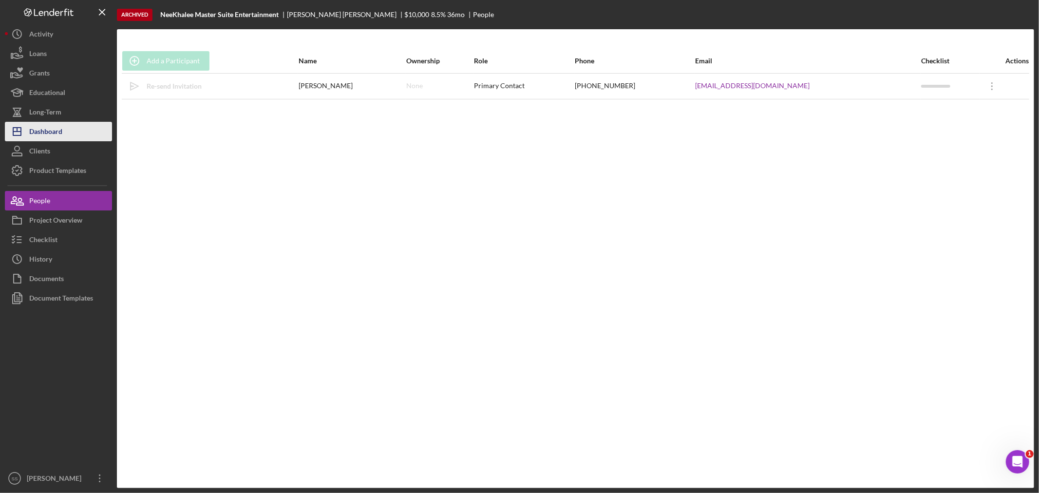
click at [36, 138] on div "Dashboard" at bounding box center [45, 133] width 33 height 22
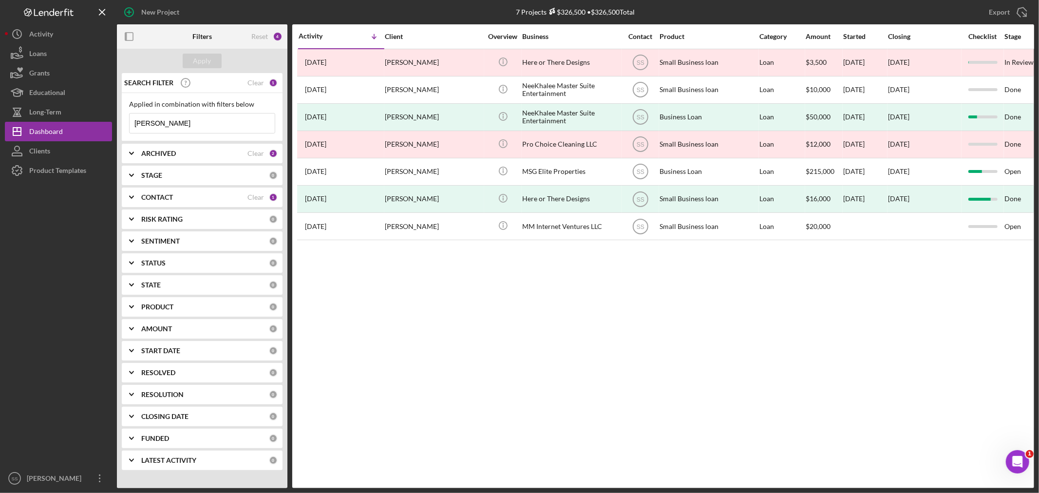
drag, startPoint x: 193, startPoint y: 122, endPoint x: 112, endPoint y: 122, distance: 80.8
click at [112, 122] on div "New Project 7 Projects $326,500 • $326,500 Total [PERSON_NAME] Export Icon/Expo…" at bounding box center [519, 244] width 1029 height 488
click at [196, 155] on div "ARCHIVED" at bounding box center [194, 153] width 106 height 8
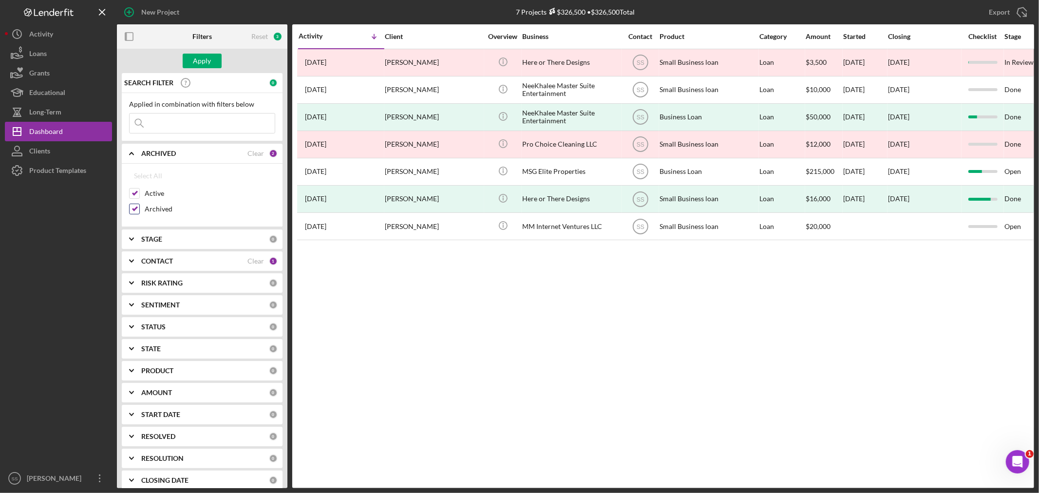
click at [132, 211] on input "Archived" at bounding box center [135, 209] width 10 height 10
checkbox input "false"
click at [201, 64] on div "Apply" at bounding box center [202, 61] width 18 height 15
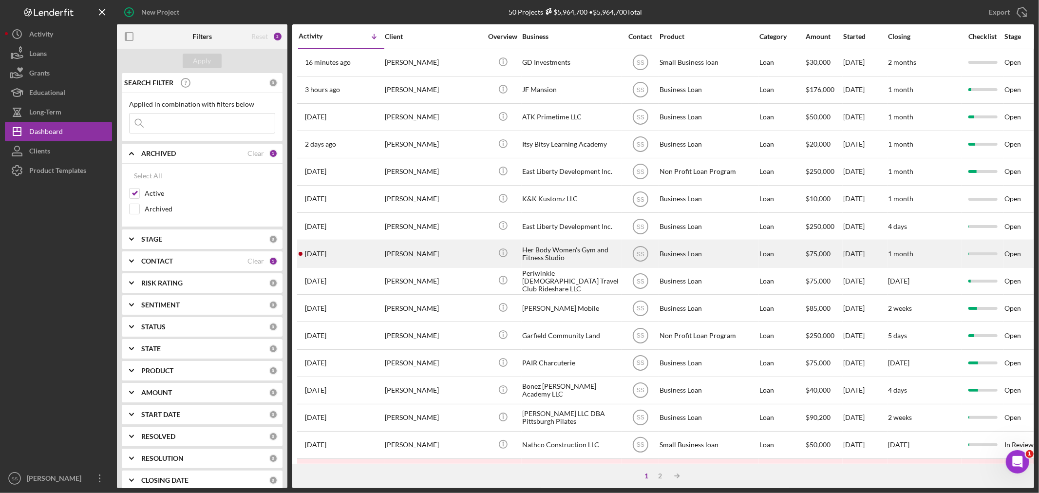
click at [421, 256] on div "[PERSON_NAME]" at bounding box center [433, 254] width 97 height 26
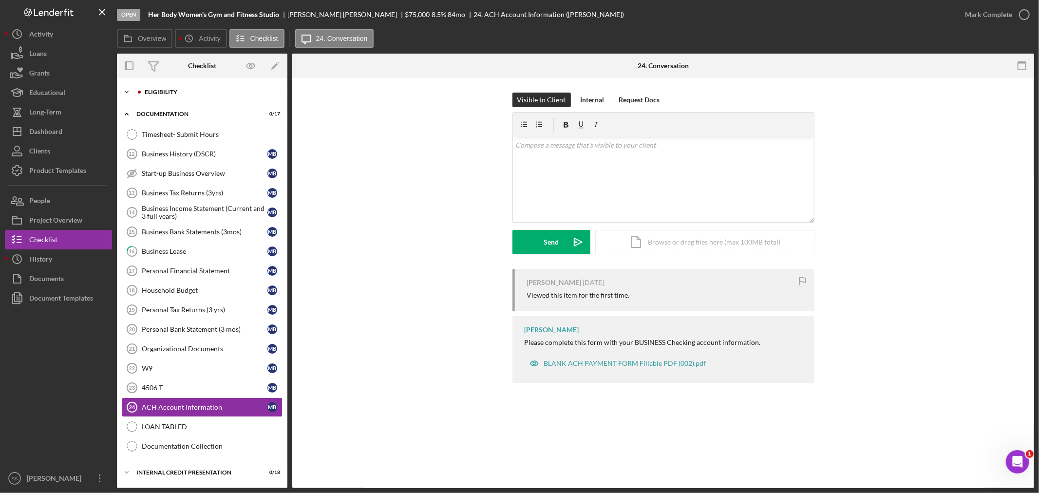
click at [177, 90] on div "Eligibility" at bounding box center [210, 92] width 130 height 6
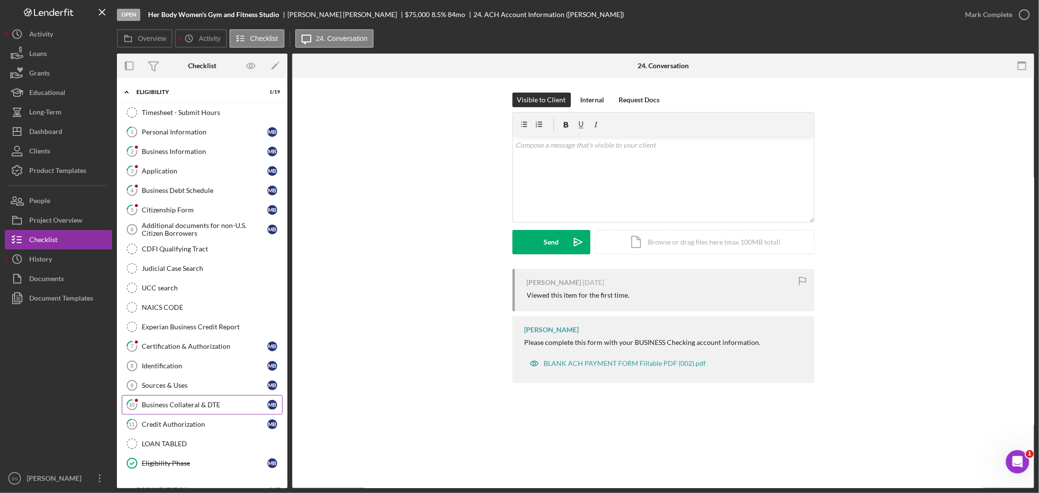
click at [193, 403] on div "Business Collateral & DTE" at bounding box center [205, 405] width 126 height 8
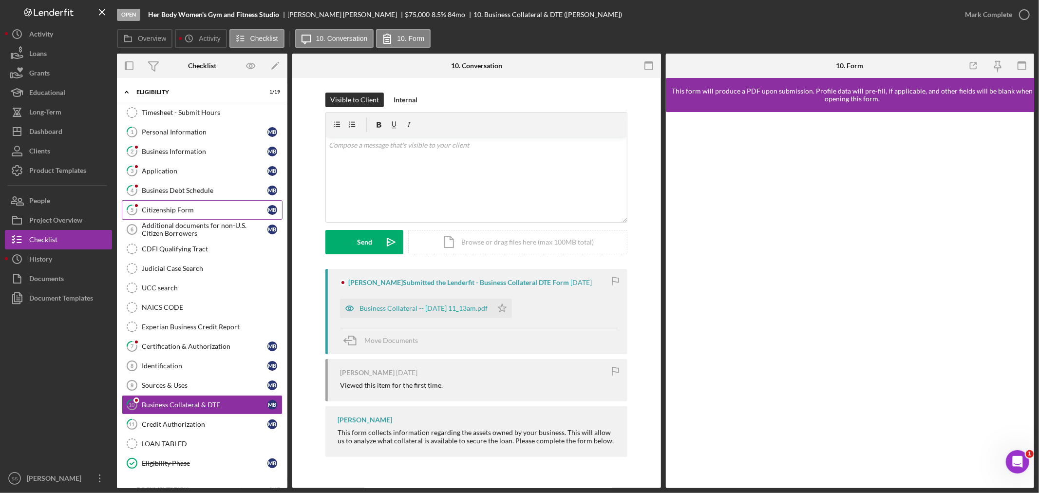
click at [169, 212] on div "Citizenship Form" at bounding box center [205, 210] width 126 height 8
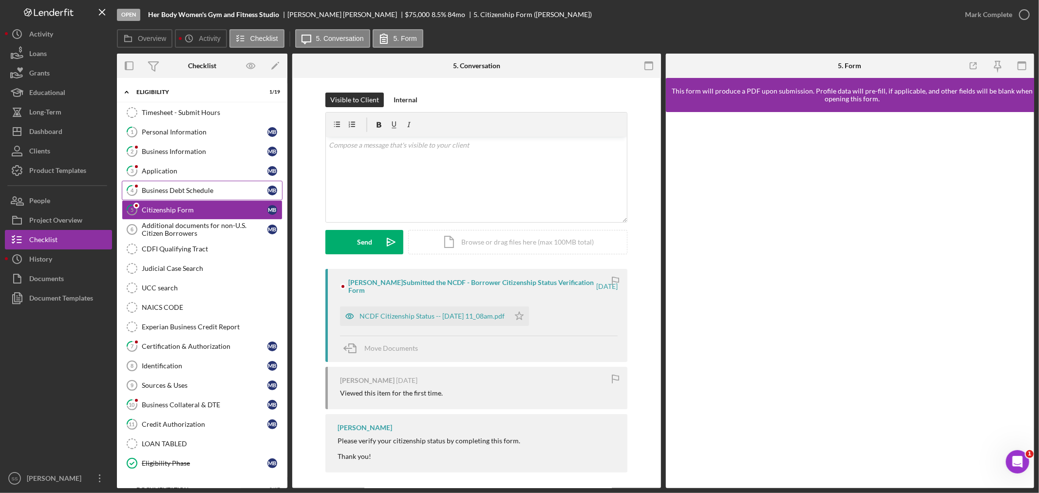
click at [173, 191] on div "Business Debt Schedule" at bounding box center [205, 190] width 126 height 8
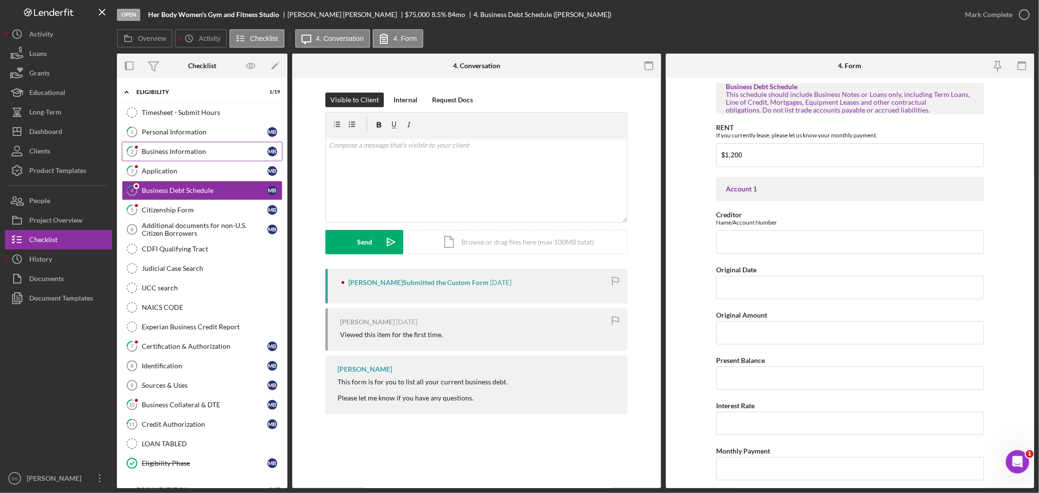
click at [157, 149] on div "Business Information" at bounding box center [205, 152] width 126 height 8
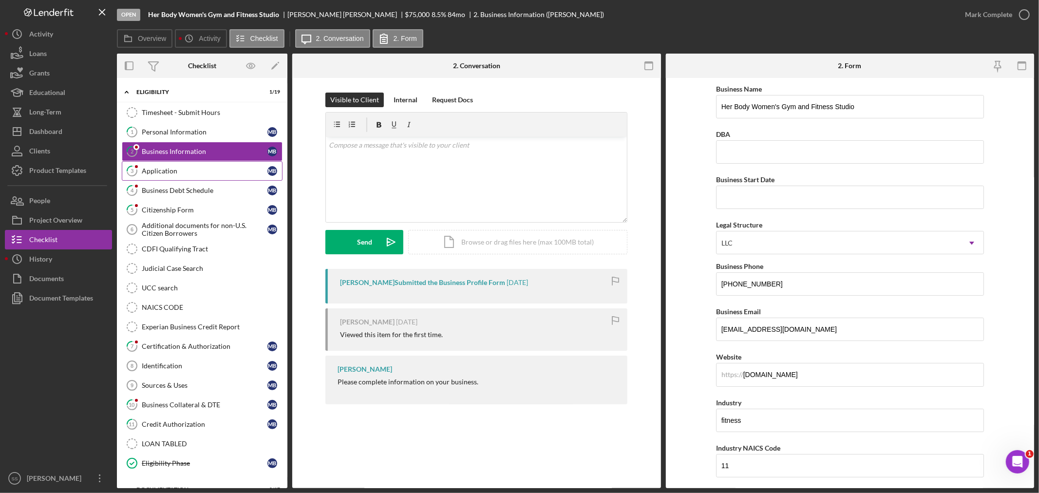
click at [155, 168] on div "Application" at bounding box center [205, 171] width 126 height 8
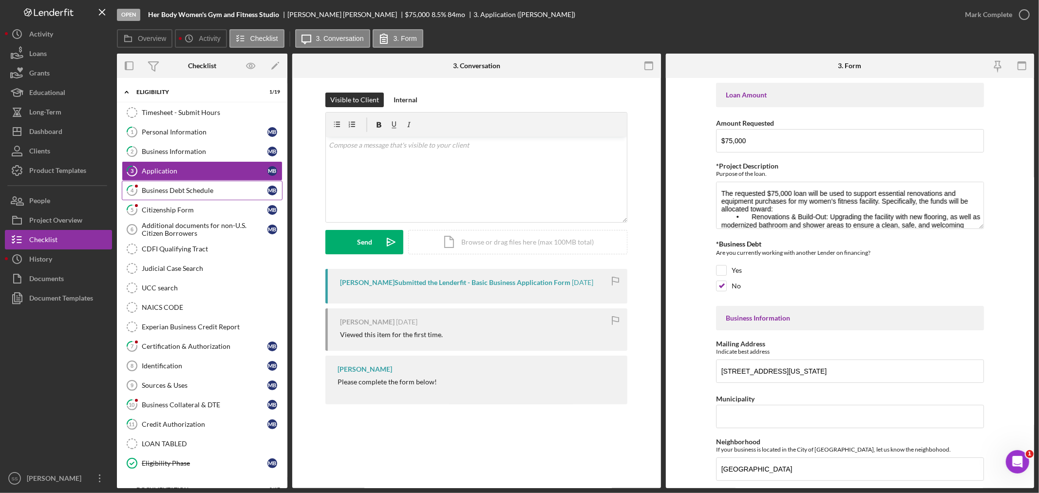
click at [164, 189] on div "Business Debt Schedule" at bounding box center [205, 190] width 126 height 8
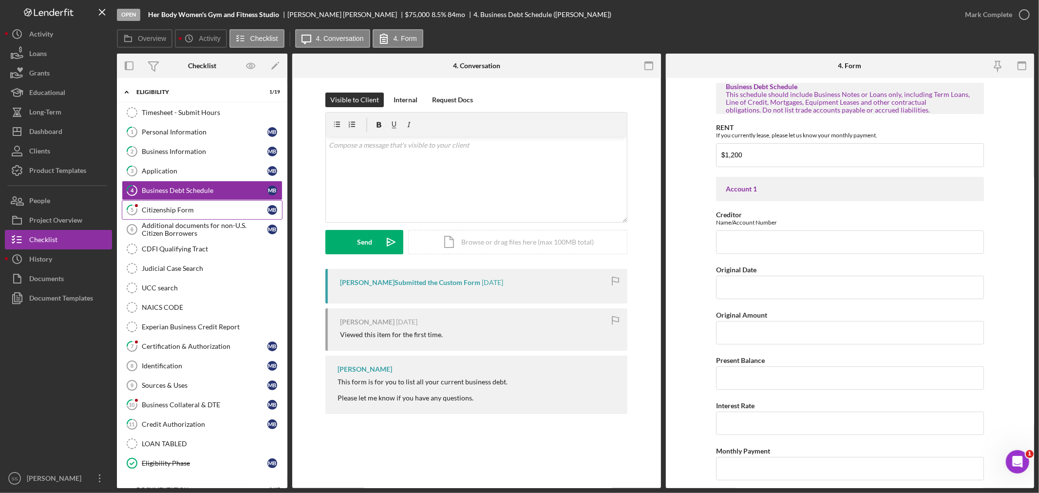
click at [171, 214] on div "Citizenship Form" at bounding box center [205, 210] width 126 height 8
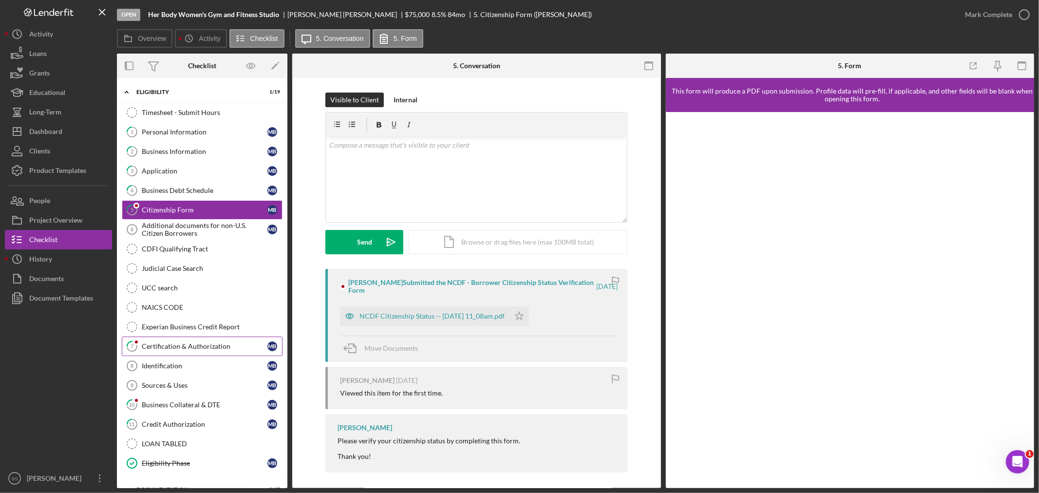
click at [201, 344] on div "Certification & Authorization" at bounding box center [205, 346] width 126 height 8
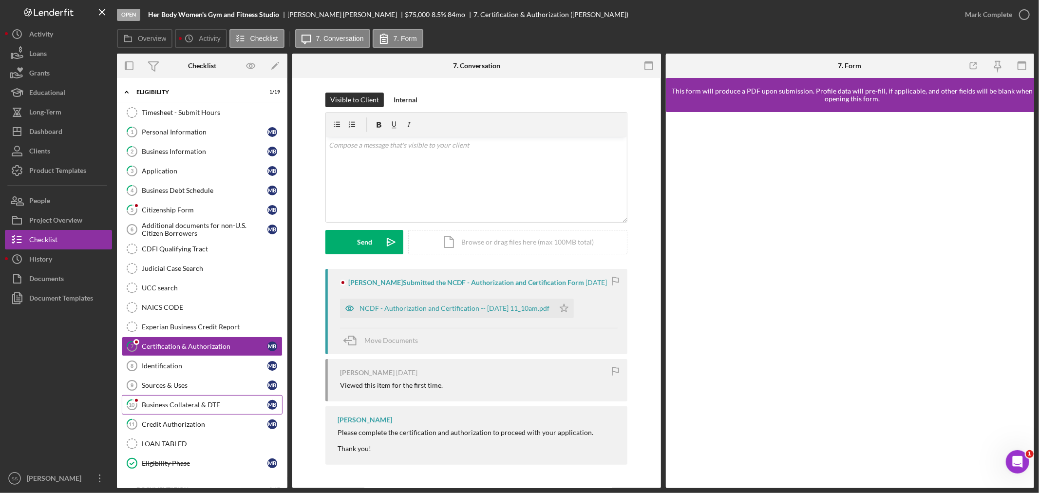
click at [186, 407] on div "Business Collateral & DTE" at bounding box center [205, 405] width 126 height 8
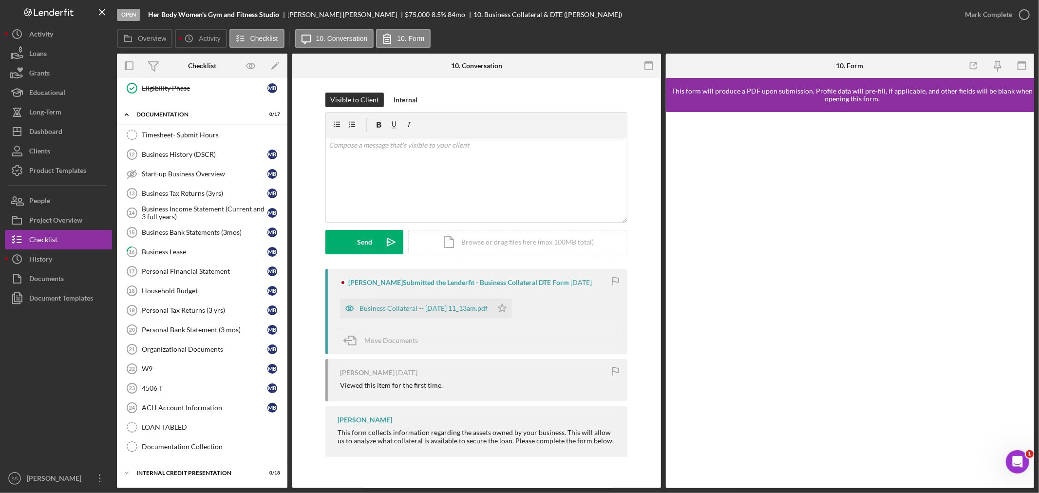
scroll to position [216, 0]
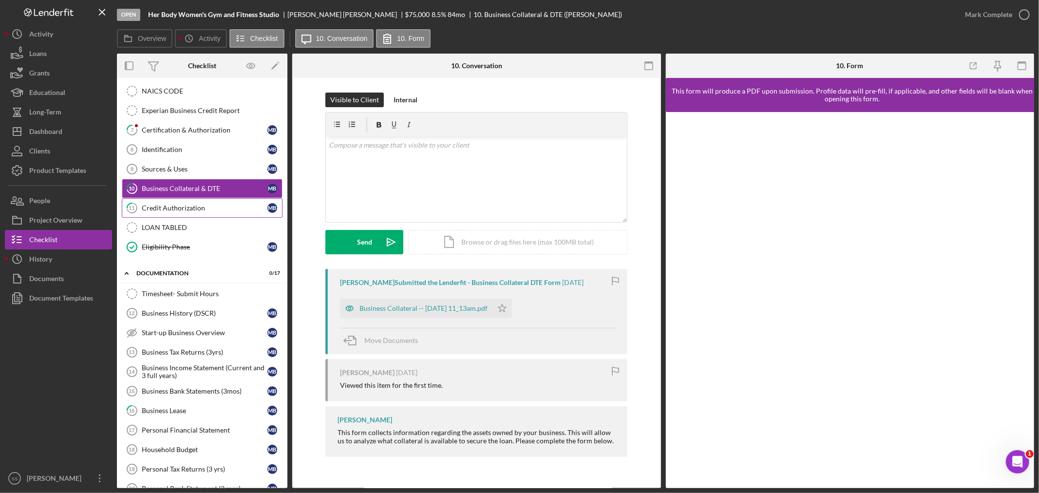
click at [187, 211] on div "Credit Authorization" at bounding box center [205, 208] width 126 height 8
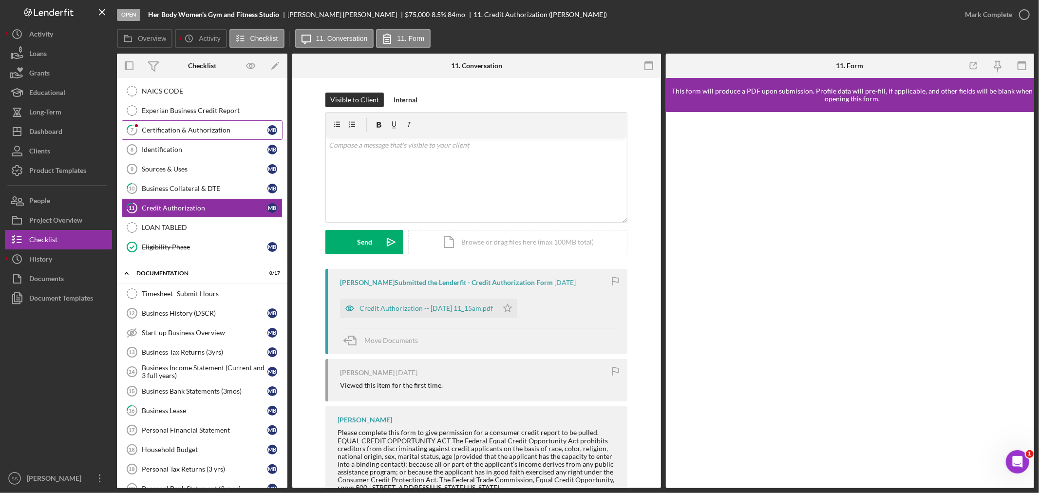
click at [171, 125] on link "7 Certification & Authorization M B" at bounding box center [202, 129] width 161 height 19
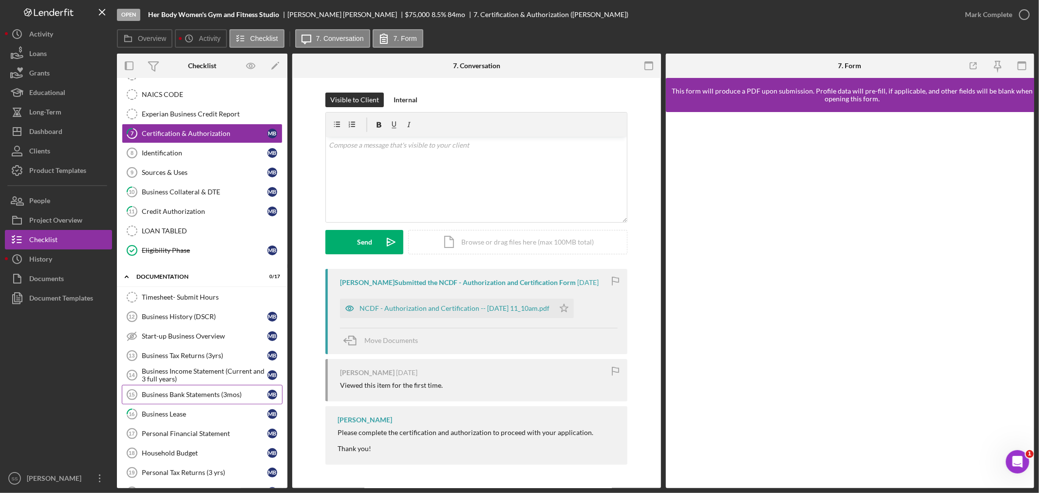
scroll to position [108, 0]
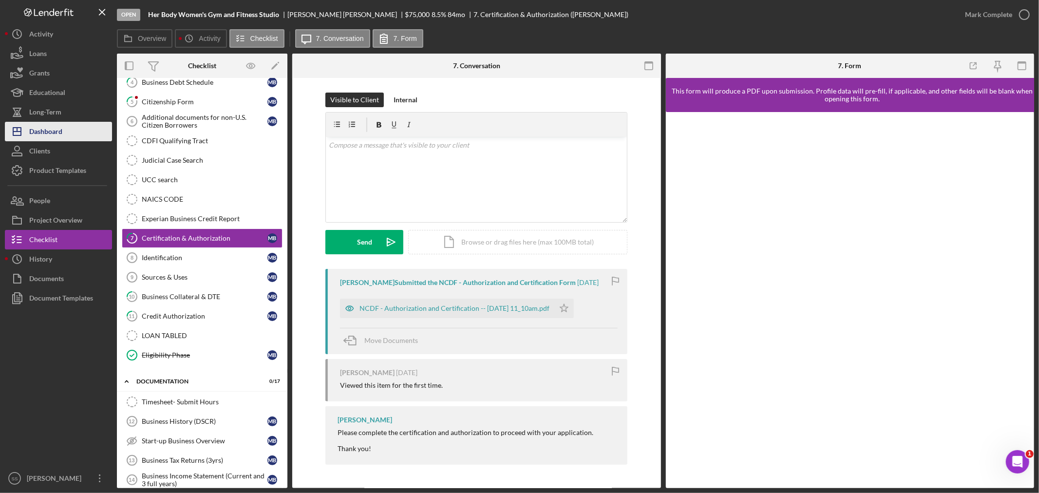
click at [27, 130] on icon "Icon/Dashboard" at bounding box center [17, 131] width 24 height 24
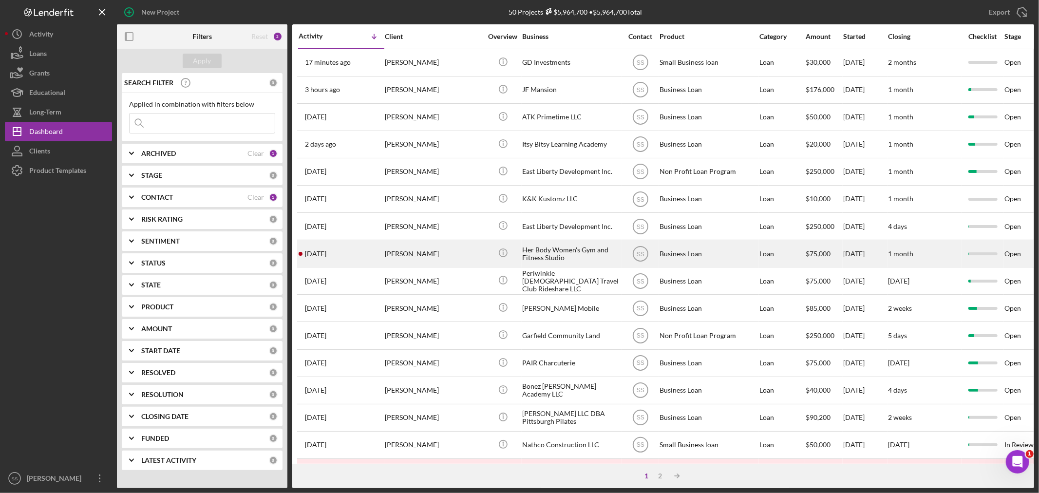
click at [427, 265] on div "[PERSON_NAME]" at bounding box center [433, 254] width 97 height 26
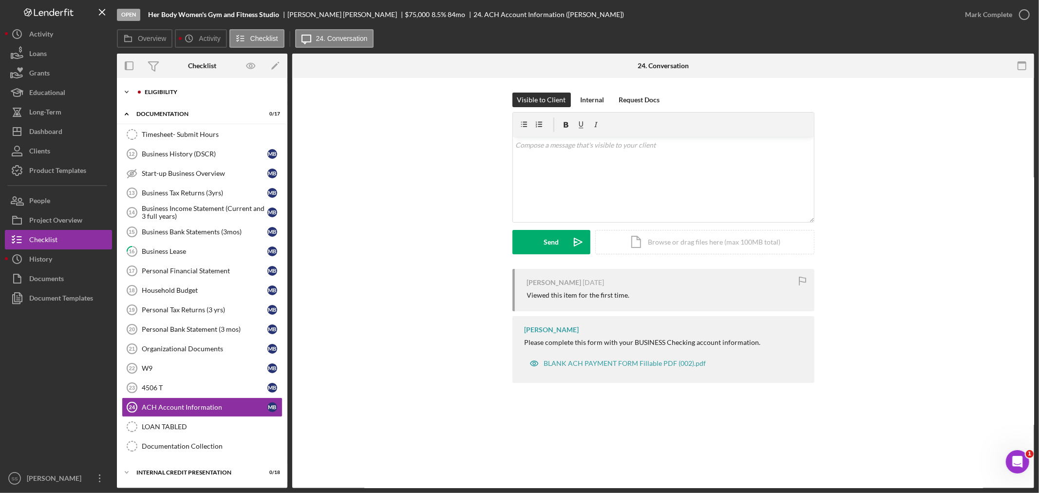
click at [175, 89] on div "Eligibility" at bounding box center [210, 92] width 130 height 6
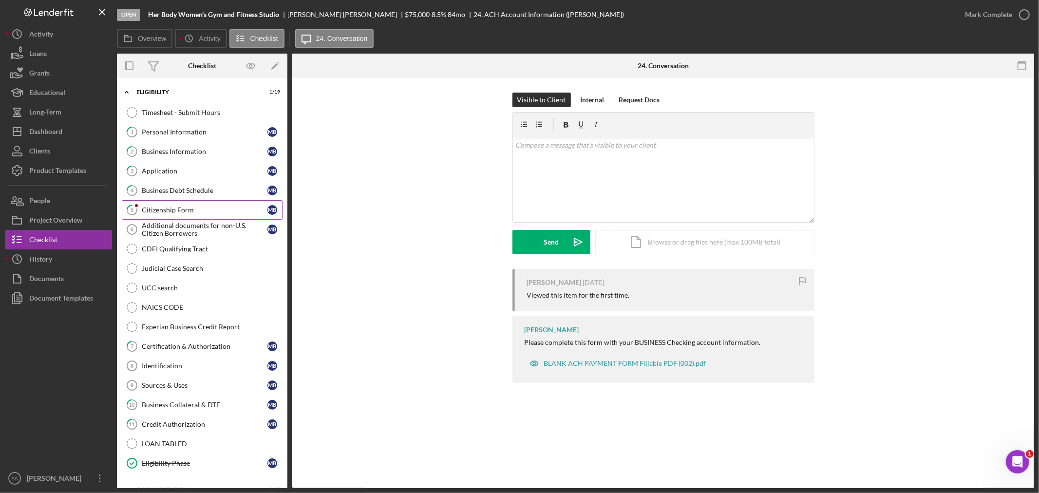
click at [156, 216] on link "5 Citizenship Form M B" at bounding box center [202, 209] width 161 height 19
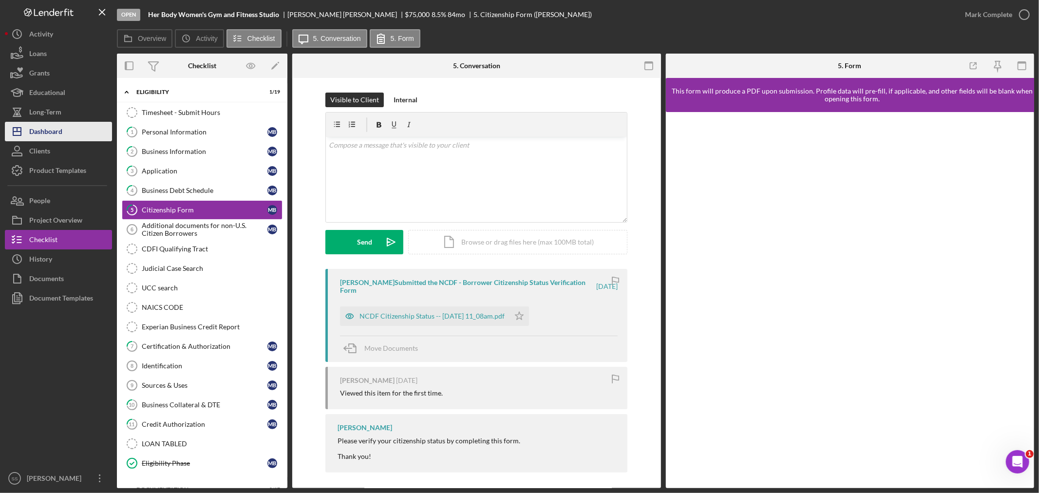
click at [37, 125] on div "Dashboard" at bounding box center [45, 133] width 33 height 22
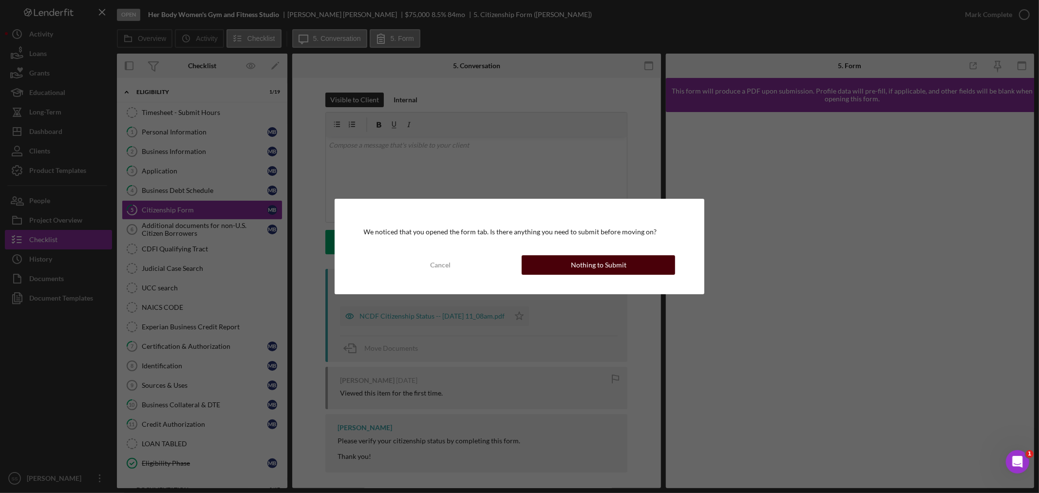
click at [593, 262] on div "Nothing to Submit" at bounding box center [599, 264] width 56 height 19
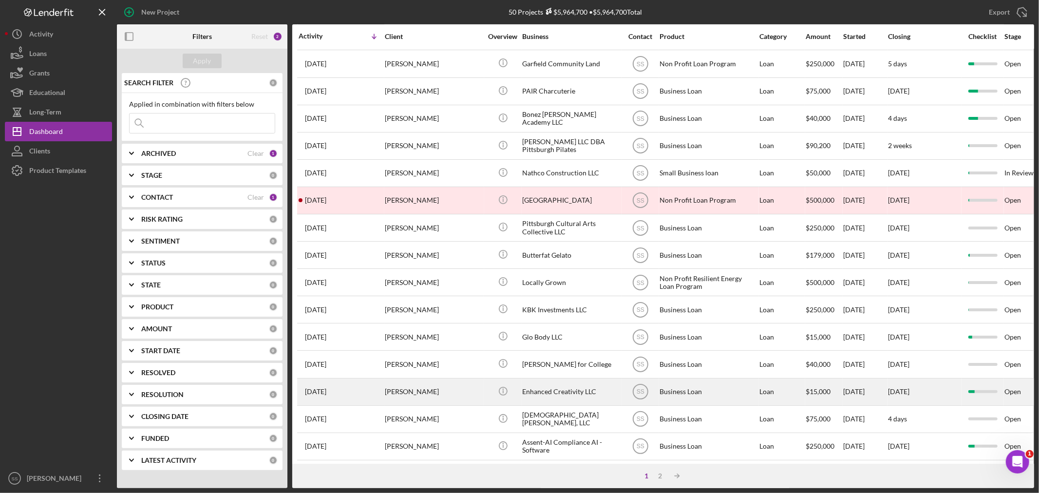
scroll to position [291, 0]
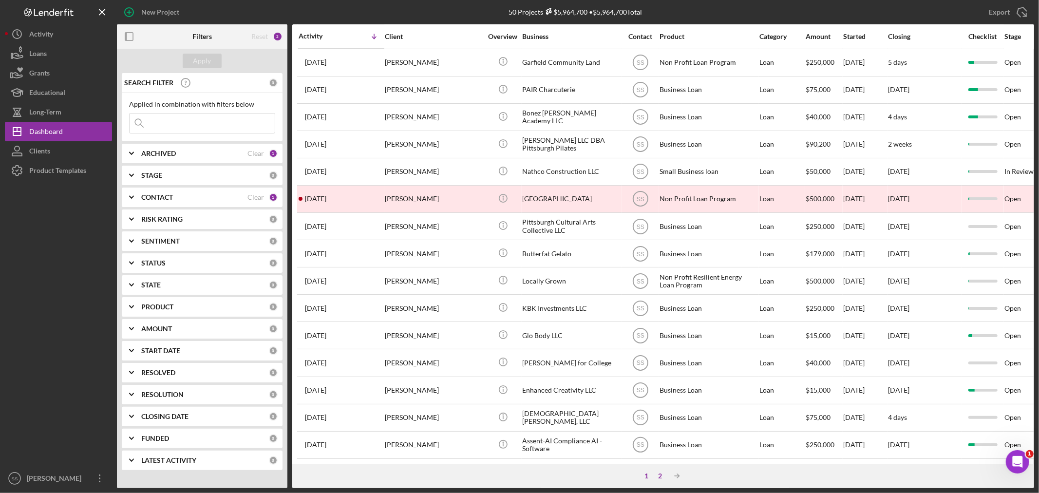
click at [658, 475] on div "2" at bounding box center [660, 476] width 14 height 8
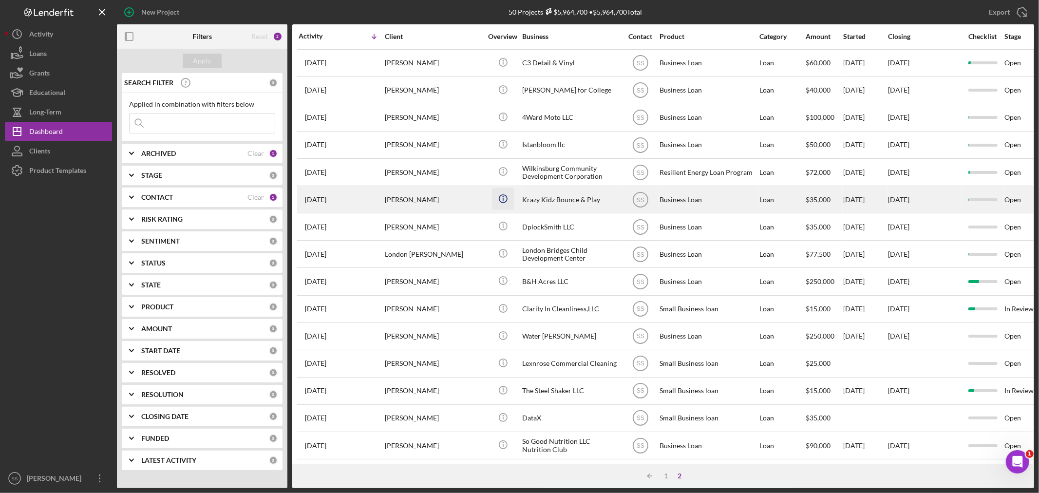
scroll to position [108, 0]
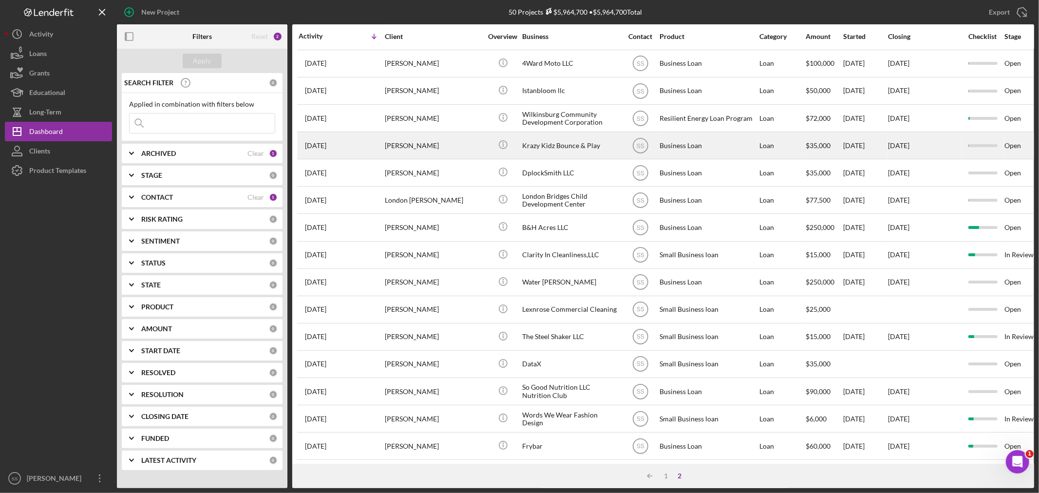
click at [456, 142] on div "[PERSON_NAME]" at bounding box center [433, 145] width 97 height 26
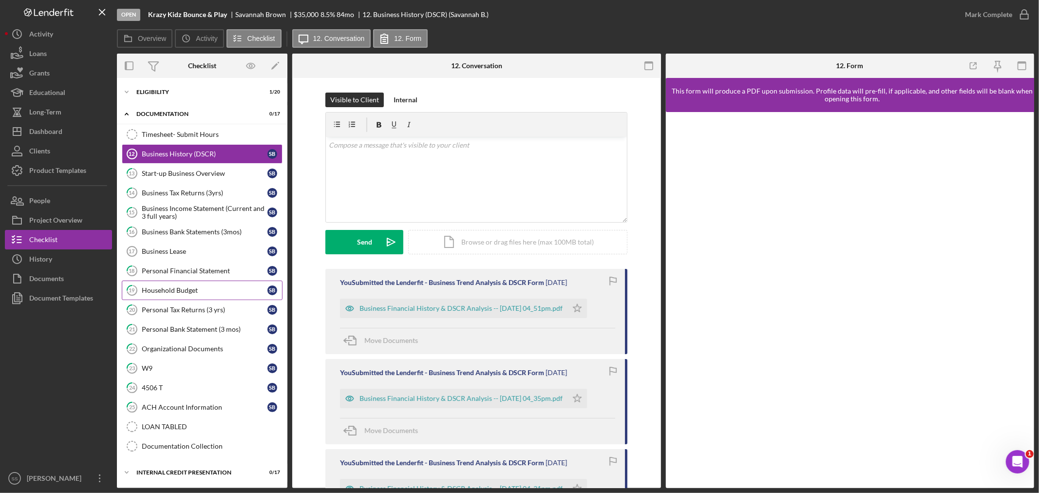
click at [186, 286] on div "Household Budget" at bounding box center [205, 290] width 126 height 8
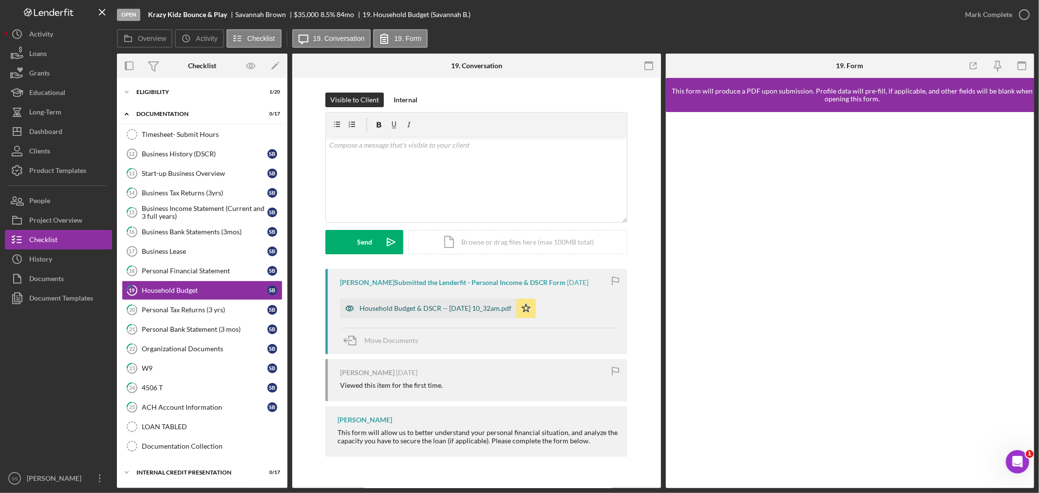
click at [388, 307] on div "Household Budget & DSCR -- [DATE] 10_32am.pdf" at bounding box center [435, 308] width 152 height 8
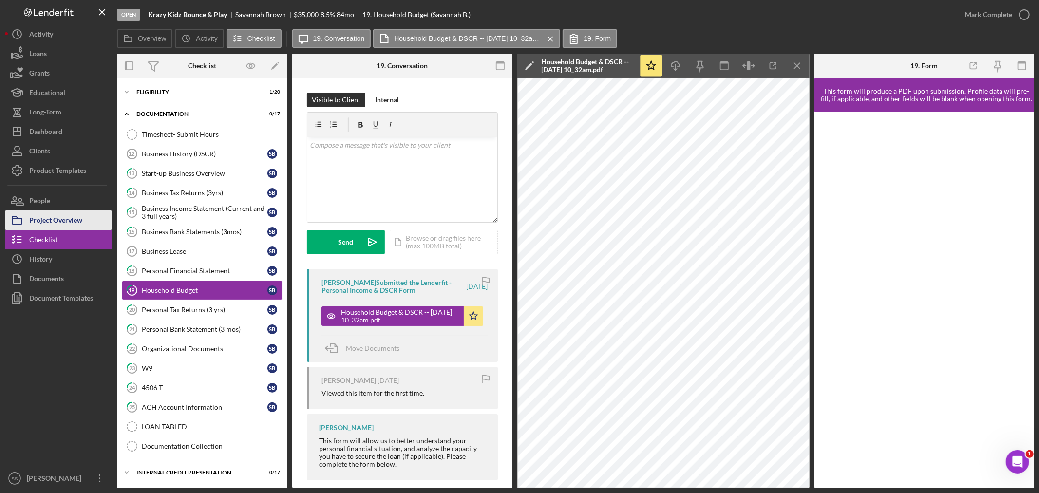
click at [52, 221] on div "Project Overview" at bounding box center [55, 221] width 53 height 22
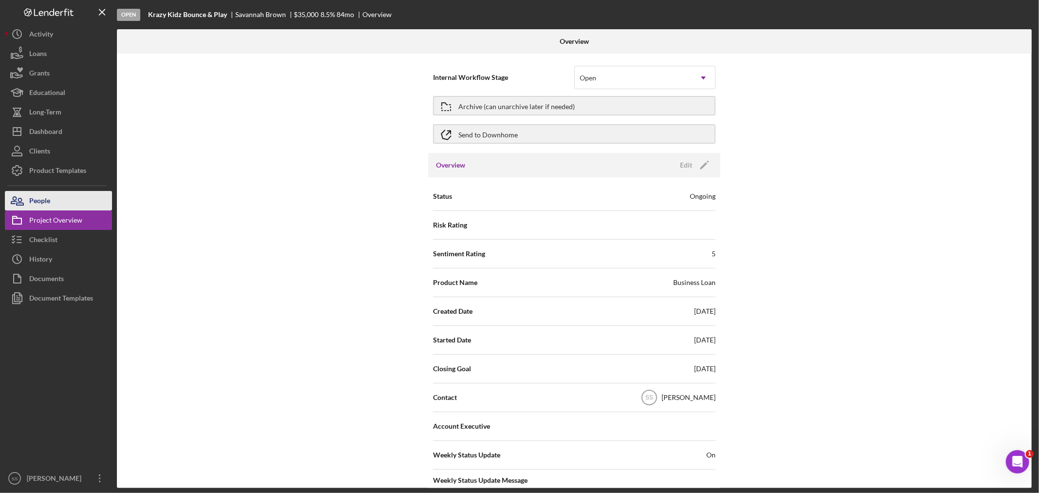
click at [57, 203] on button "People" at bounding box center [58, 200] width 107 height 19
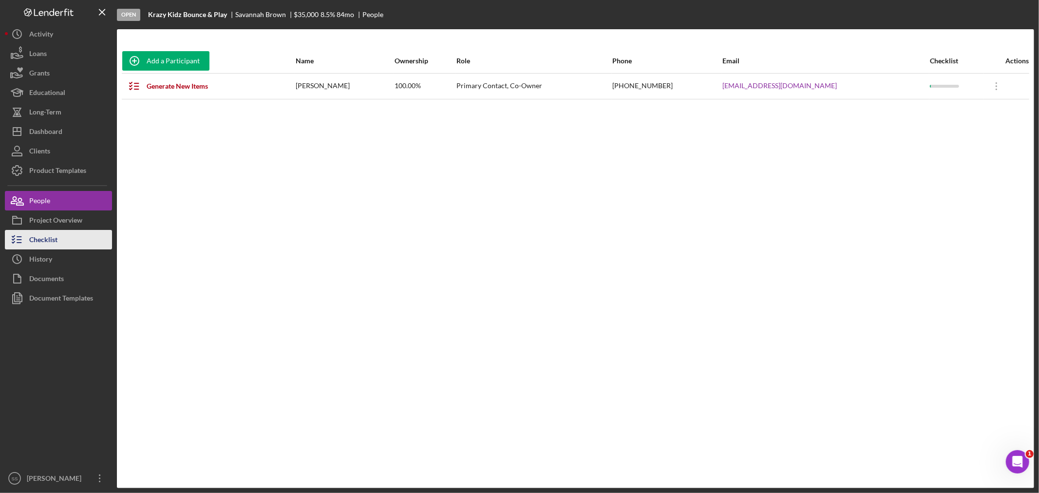
click at [47, 244] on div "Checklist" at bounding box center [43, 241] width 28 height 22
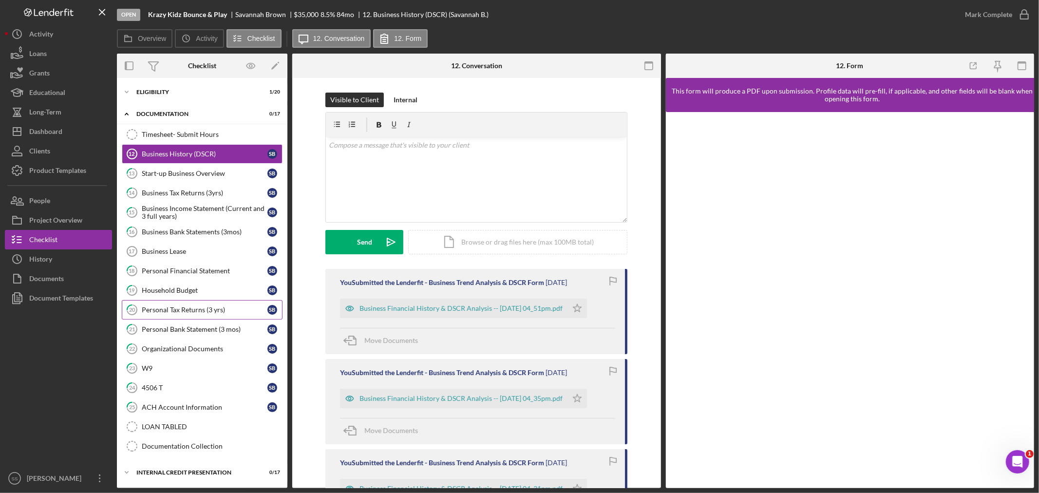
scroll to position [1, 0]
click at [70, 218] on div "Project Overview" at bounding box center [55, 221] width 53 height 22
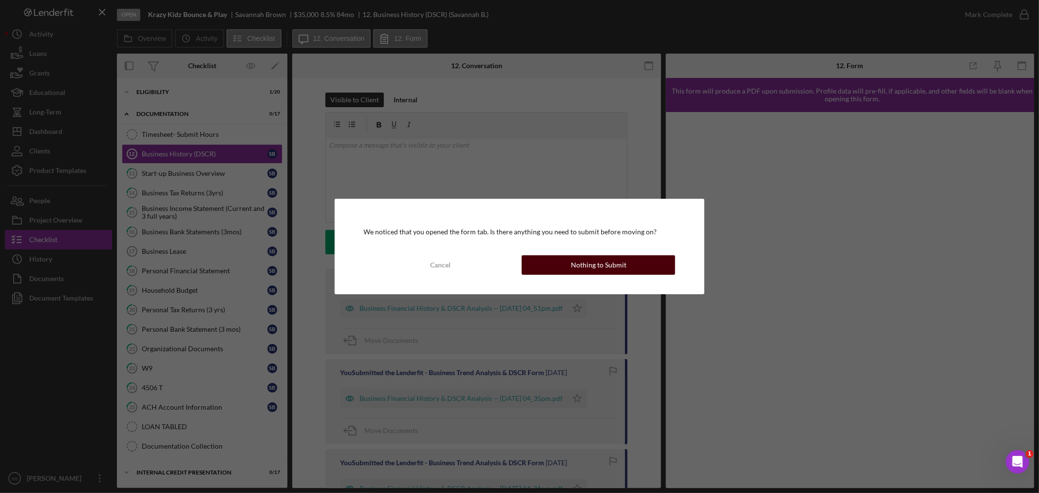
click at [560, 266] on button "Nothing to Submit" at bounding box center [597, 264] width 153 height 19
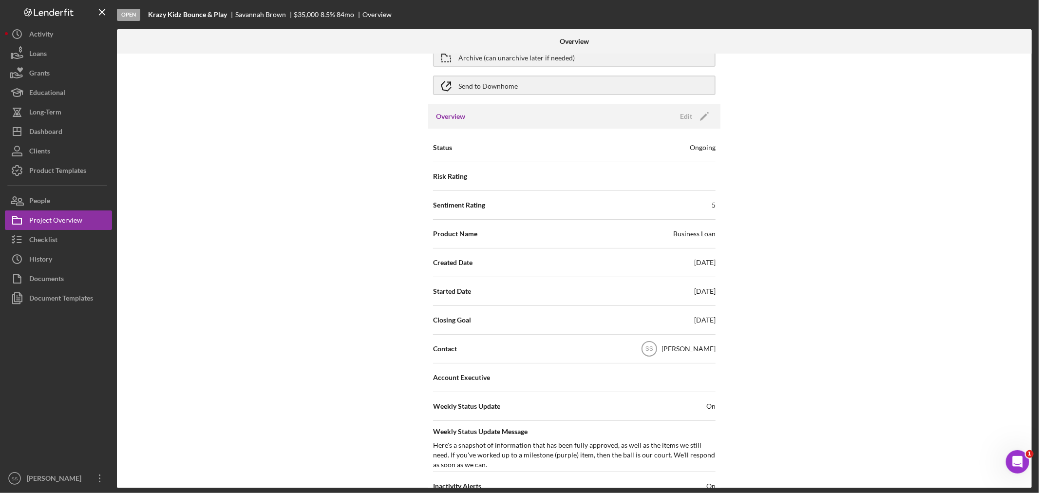
scroll to position [54, 0]
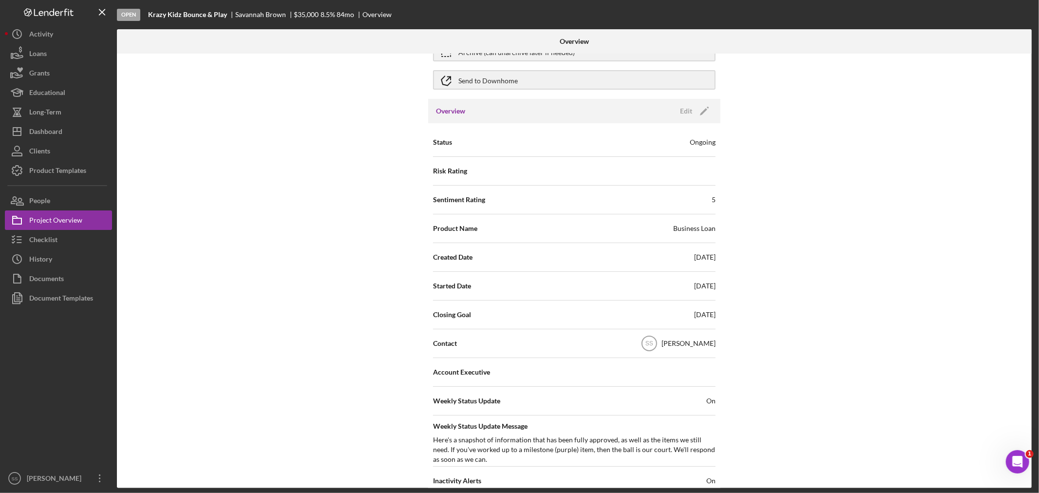
drag, startPoint x: 696, startPoint y: 112, endPoint x: 859, endPoint y: 239, distance: 206.2
click at [932, 181] on div "Internal Workflow Stage Open Icon/Dropdown Arrow Archive (can unarchive later i…" at bounding box center [574, 271] width 914 height 434
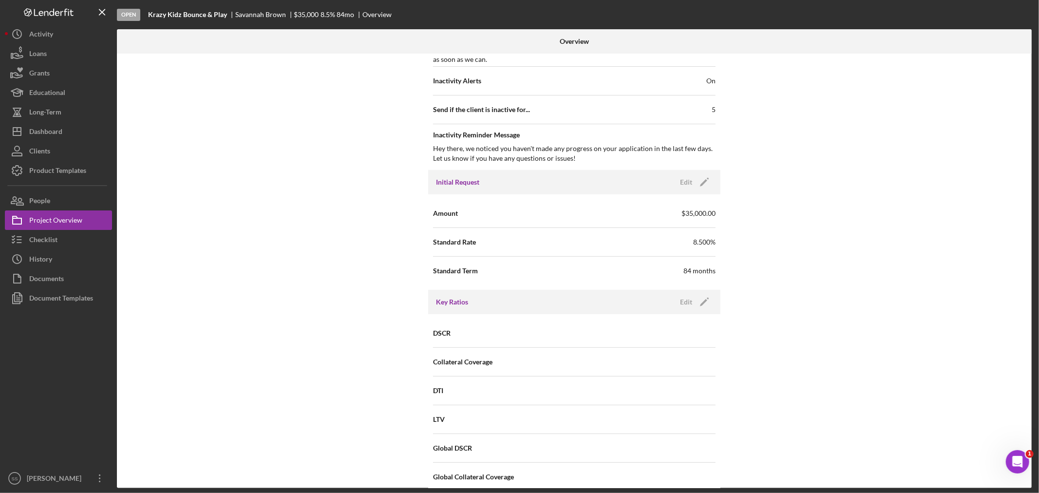
scroll to position [432, 0]
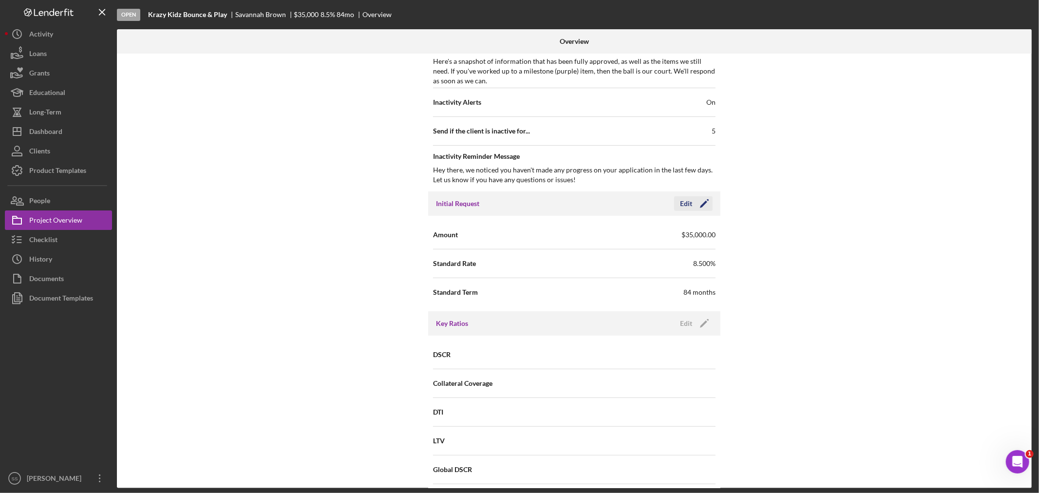
click at [705, 201] on icon "Icon/Edit" at bounding box center [704, 203] width 24 height 24
drag, startPoint x: 605, startPoint y: 231, endPoint x: 580, endPoint y: 232, distance: 24.9
click at [580, 232] on input "$35,000" at bounding box center [644, 234] width 141 height 23
drag, startPoint x: 599, startPoint y: 233, endPoint x: 578, endPoint y: 234, distance: 21.5
click at [578, 234] on input "$30,000" at bounding box center [644, 234] width 141 height 23
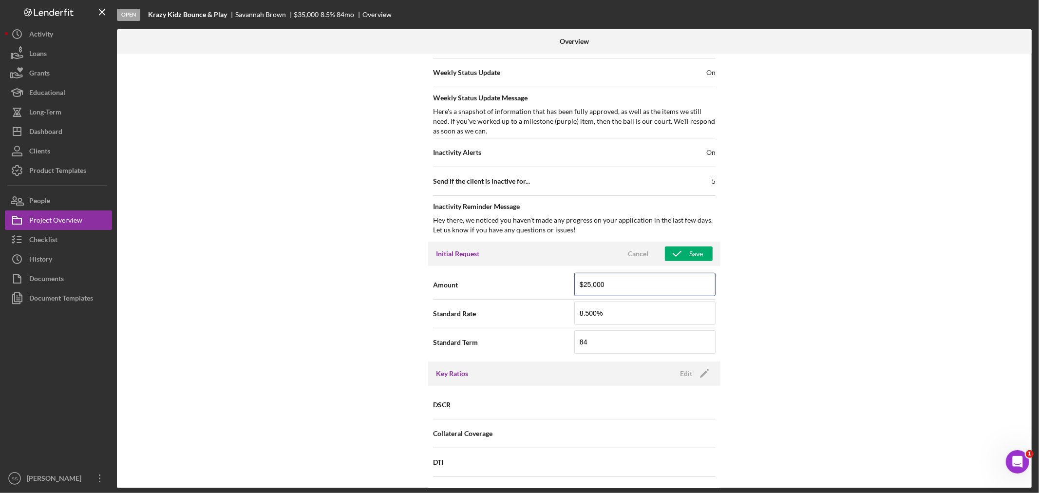
scroll to position [374, 0]
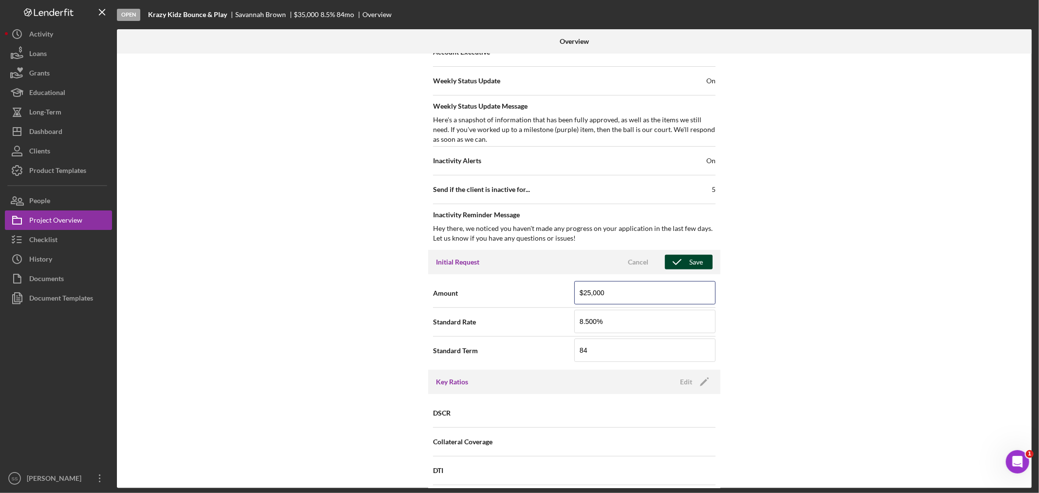
type input "$25,000"
click at [690, 259] on div "Save" at bounding box center [696, 262] width 14 height 15
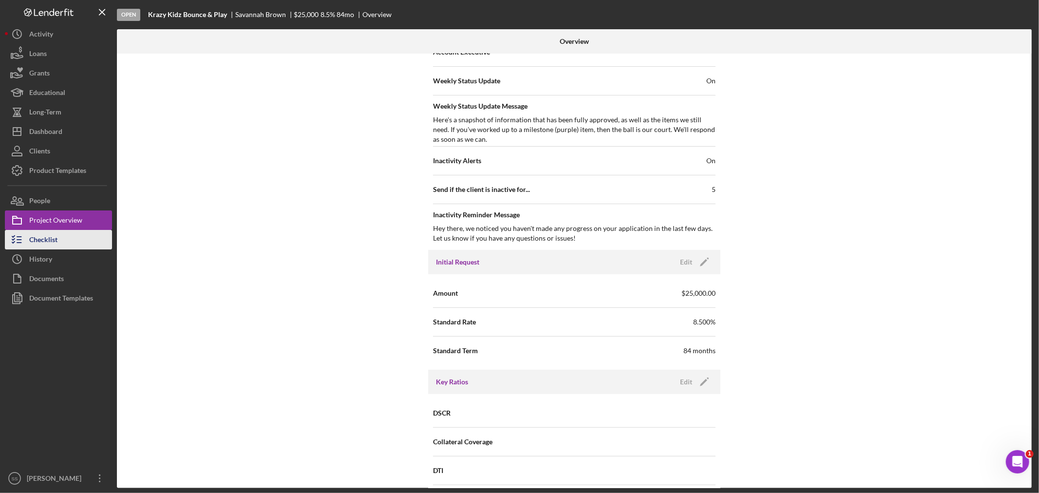
click at [48, 245] on div "Checklist" at bounding box center [43, 241] width 28 height 22
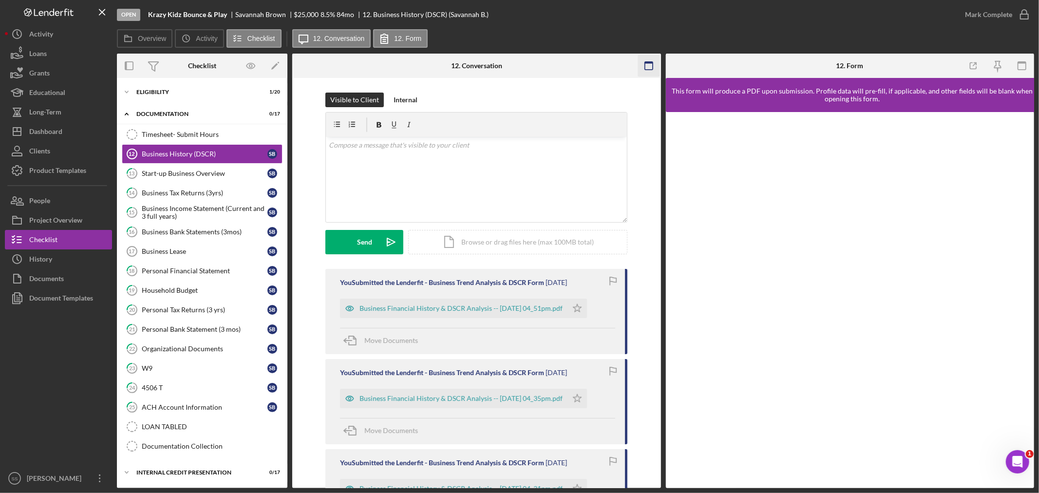
click at [644, 65] on rect "button" at bounding box center [648, 66] width 8 height 8
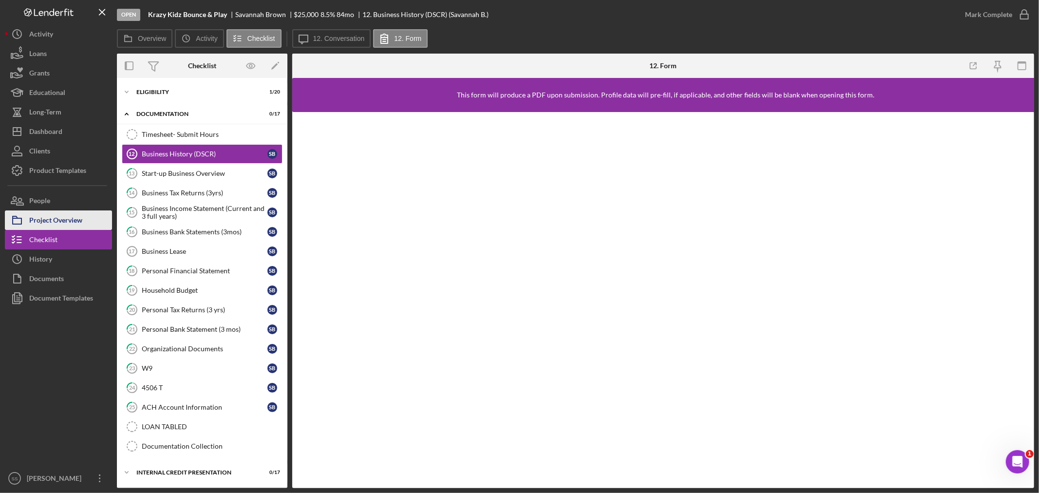
click at [69, 221] on div "Project Overview" at bounding box center [55, 221] width 53 height 22
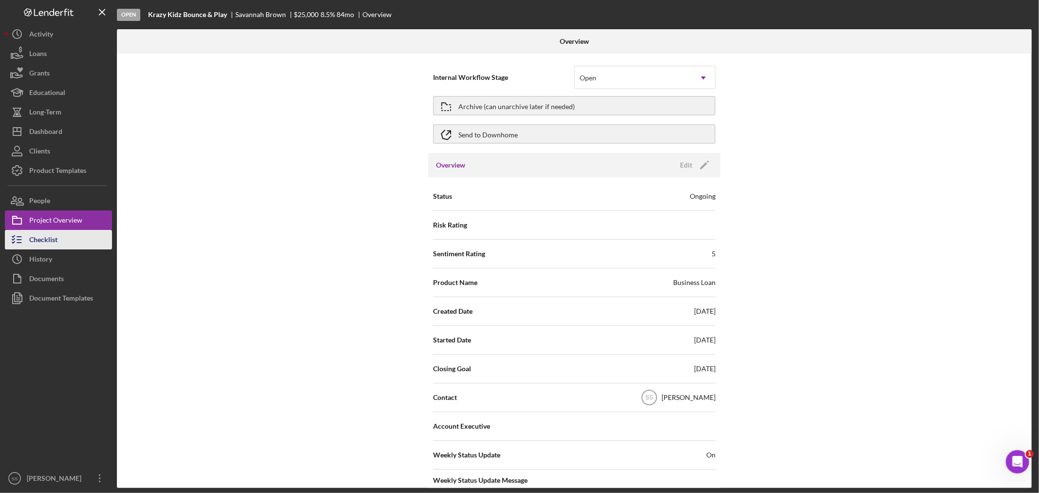
click at [54, 238] on div "Checklist" at bounding box center [43, 241] width 28 height 22
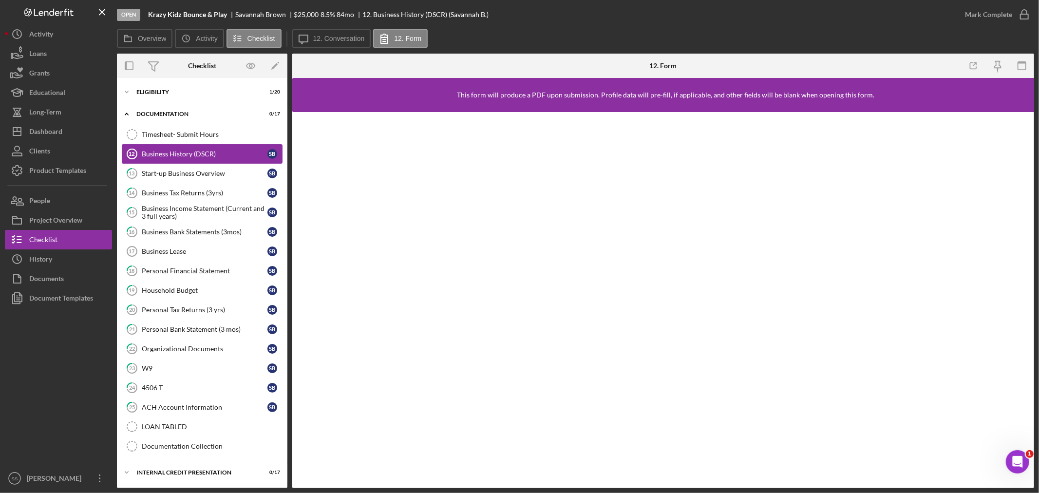
click at [181, 153] on div "Business History (DSCR)" at bounding box center [205, 154] width 126 height 8
click at [331, 36] on label "12. Conversation" at bounding box center [339, 39] width 52 height 8
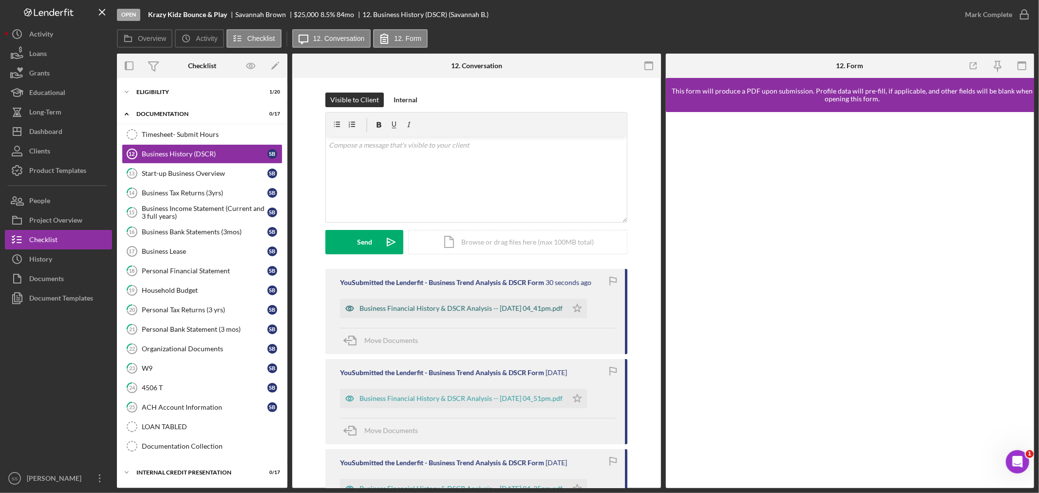
click at [491, 310] on div "Business Financial History & DSCR Analysis -- [DATE] 04_41pm.pdf" at bounding box center [460, 308] width 203 height 8
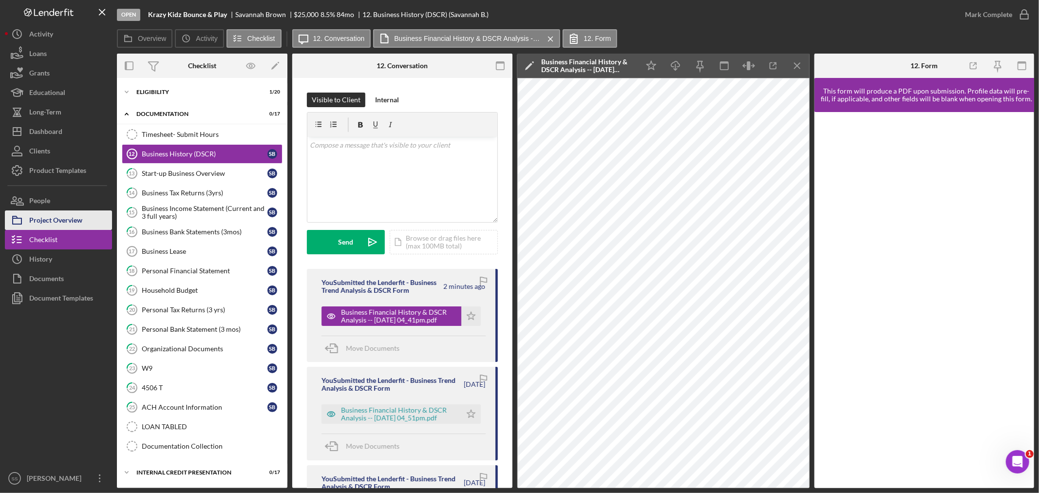
click at [64, 220] on div "Project Overview" at bounding box center [55, 221] width 53 height 22
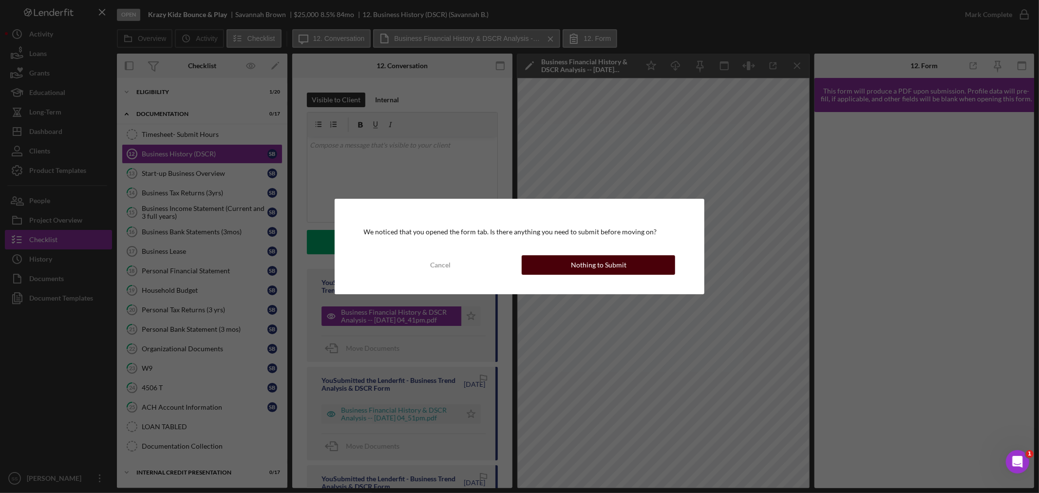
click at [545, 265] on button "Nothing to Submit" at bounding box center [597, 264] width 153 height 19
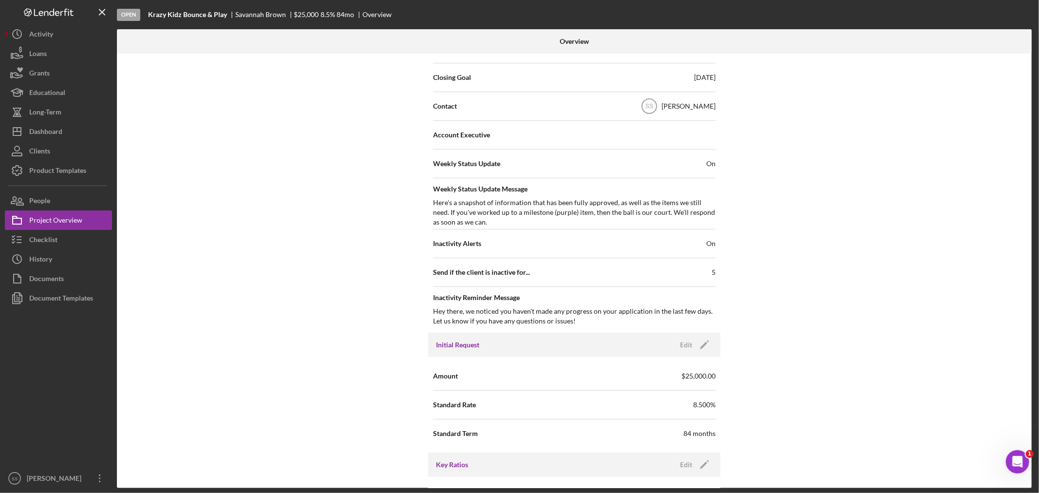
scroll to position [324, 0]
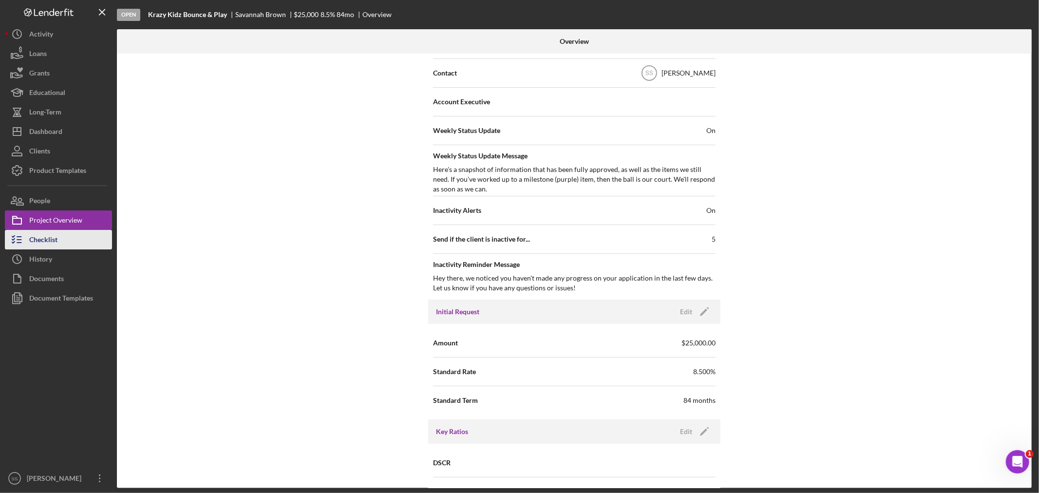
click at [69, 239] on button "Checklist" at bounding box center [58, 239] width 107 height 19
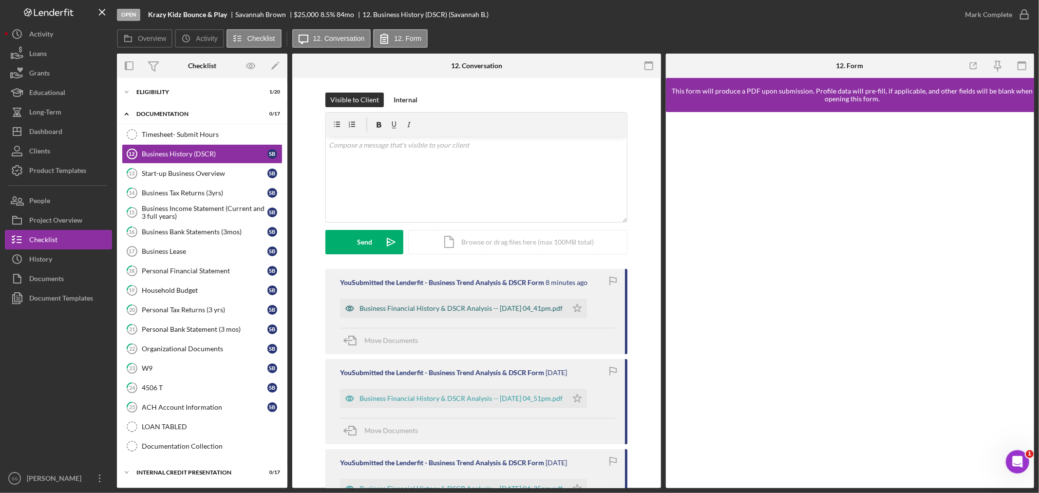
click at [449, 308] on div "Business Financial History & DSCR Analysis -- [DATE] 04_41pm.pdf" at bounding box center [460, 308] width 203 height 8
